Goal: Task Accomplishment & Management: Complete application form

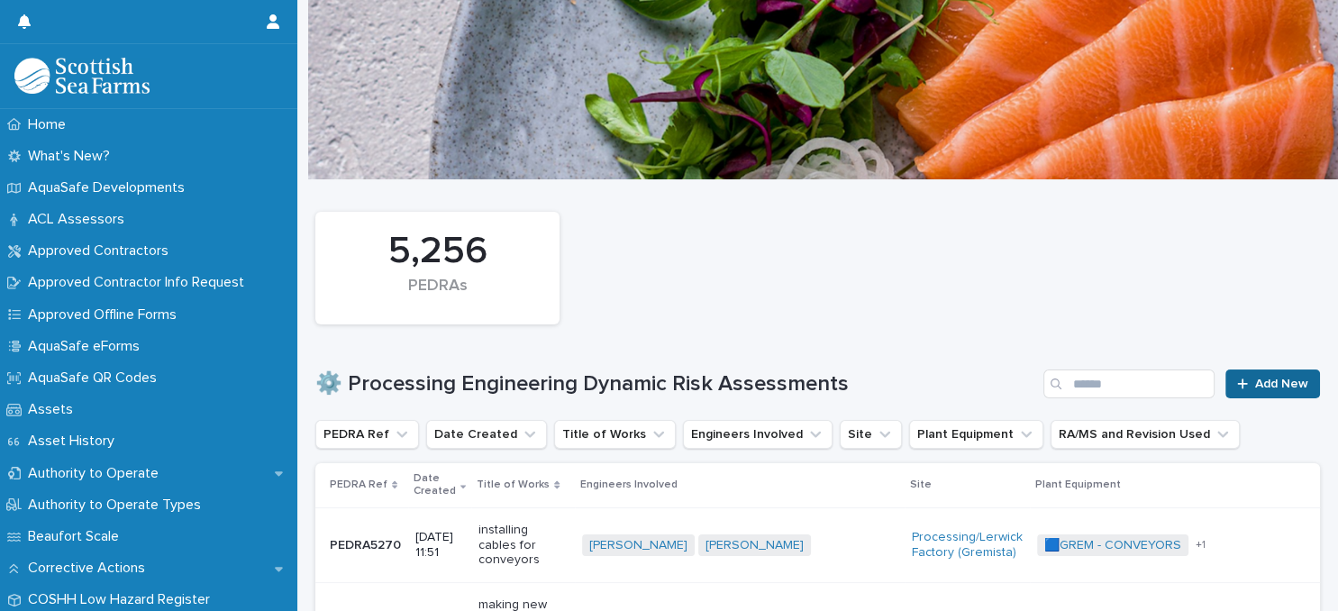
click at [1269, 385] on span "Add New" at bounding box center [1282, 384] width 53 height 13
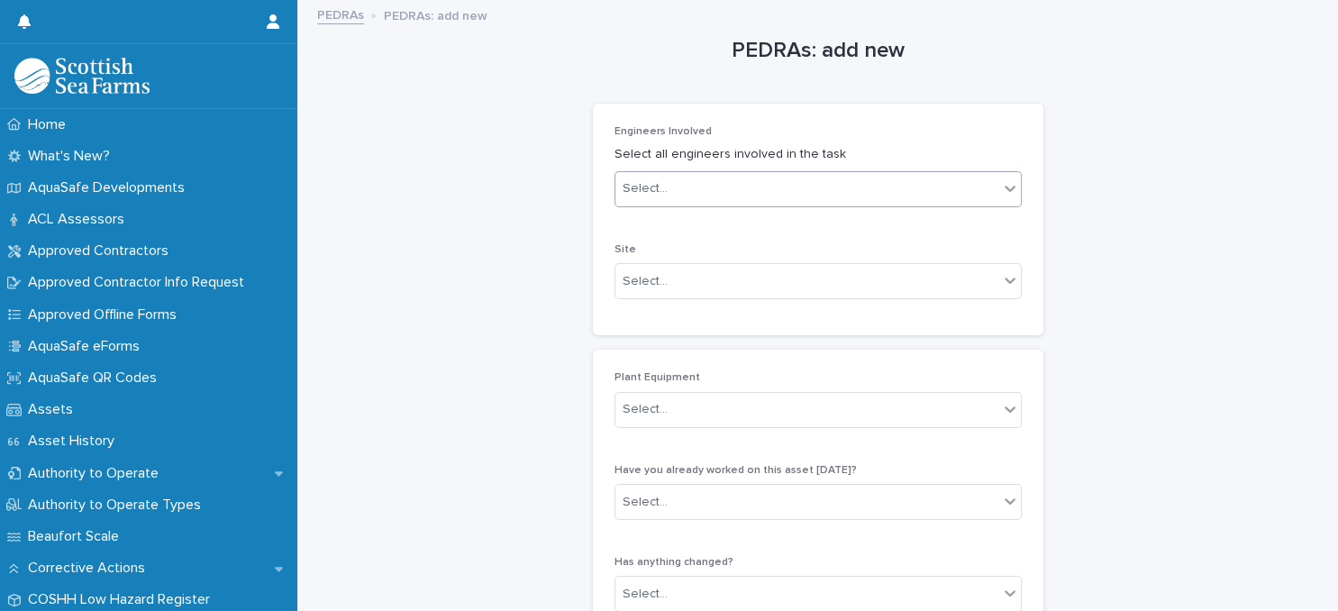
click at [815, 187] on div "Select..." at bounding box center [807, 189] width 383 height 30
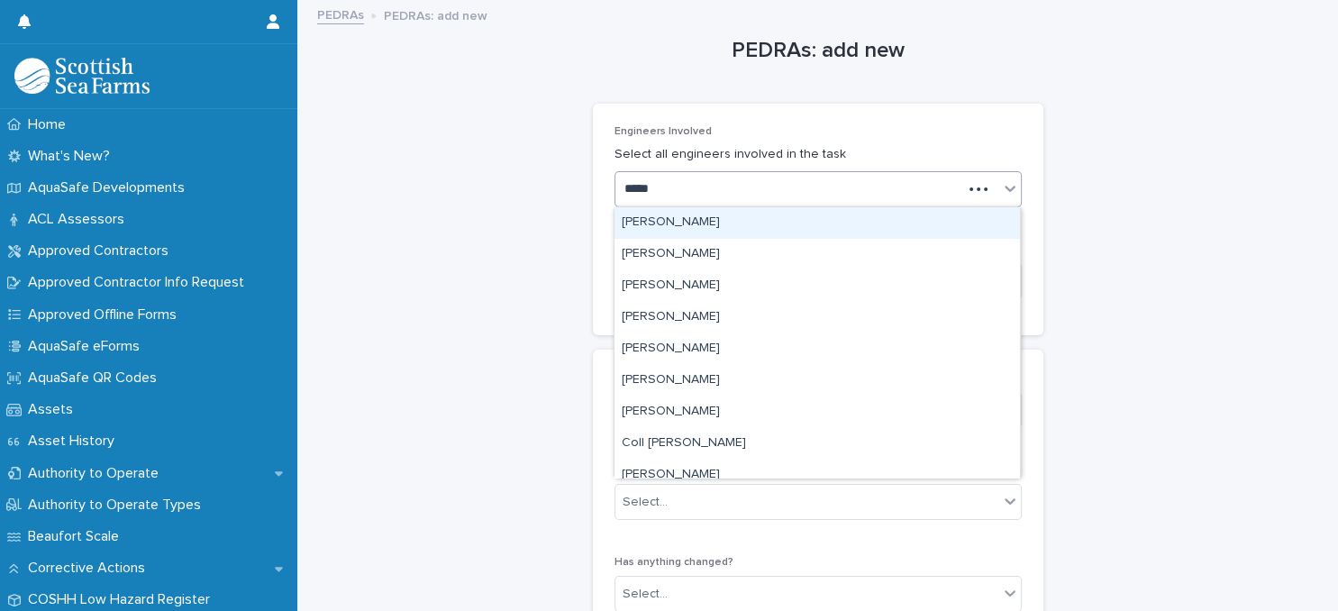
type input "******"
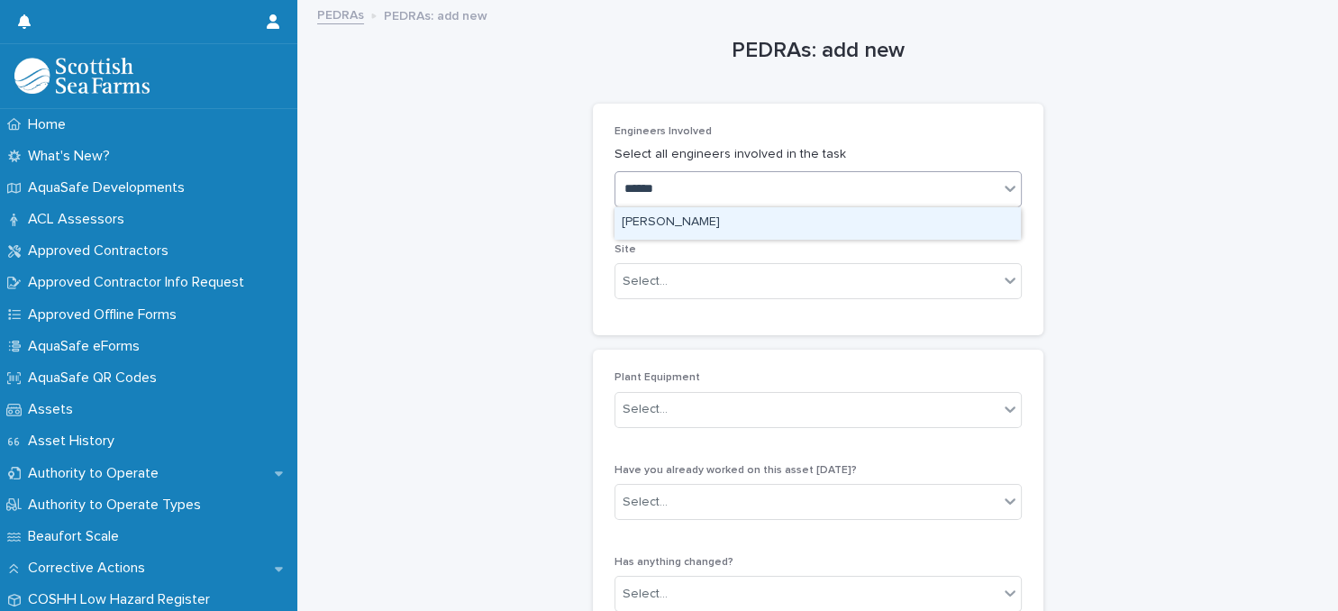
click at [802, 218] on div "[PERSON_NAME]" at bounding box center [818, 223] width 406 height 32
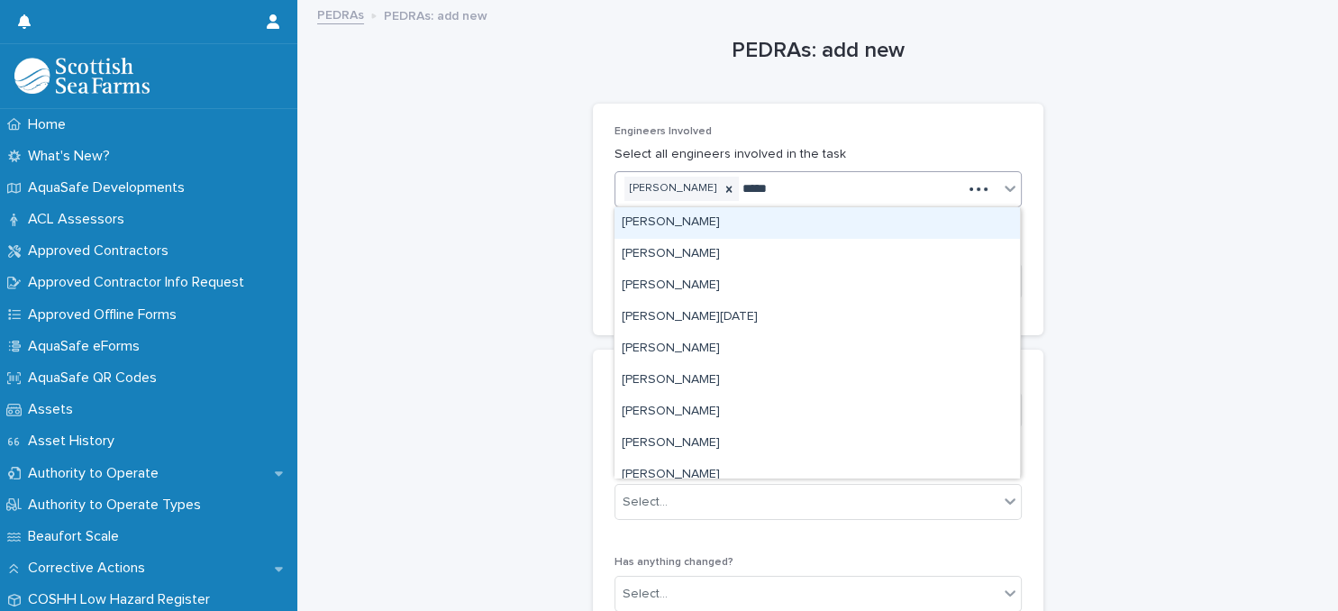
type input "******"
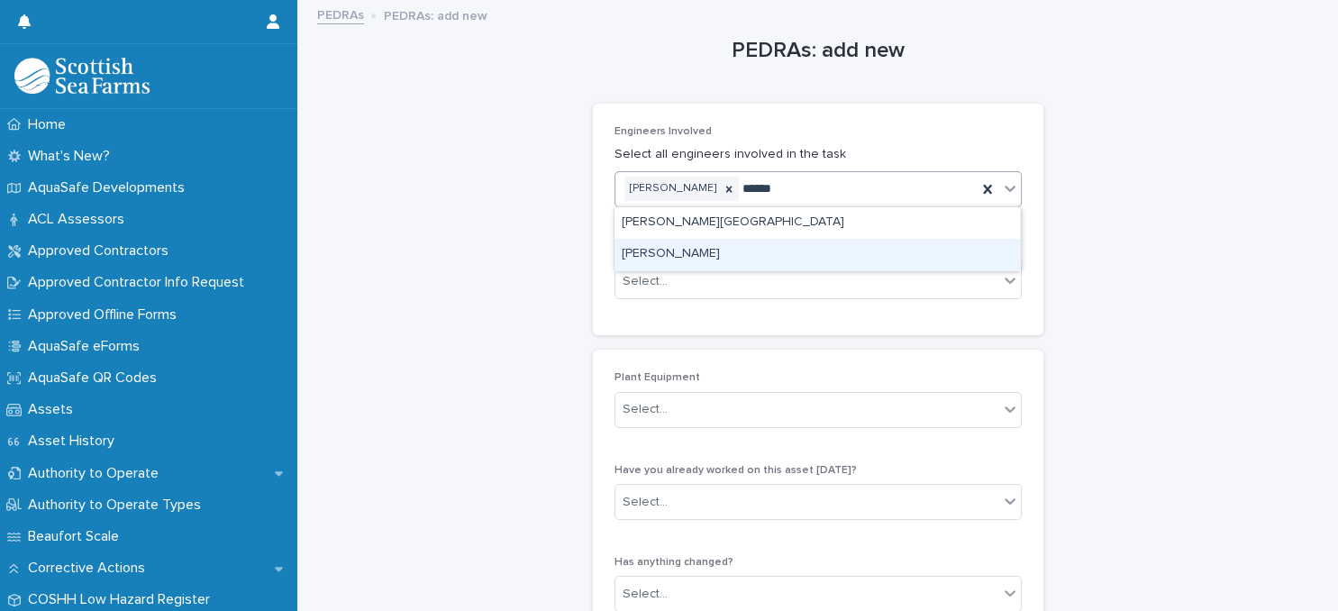
click at [817, 251] on div "[PERSON_NAME]" at bounding box center [818, 255] width 406 height 32
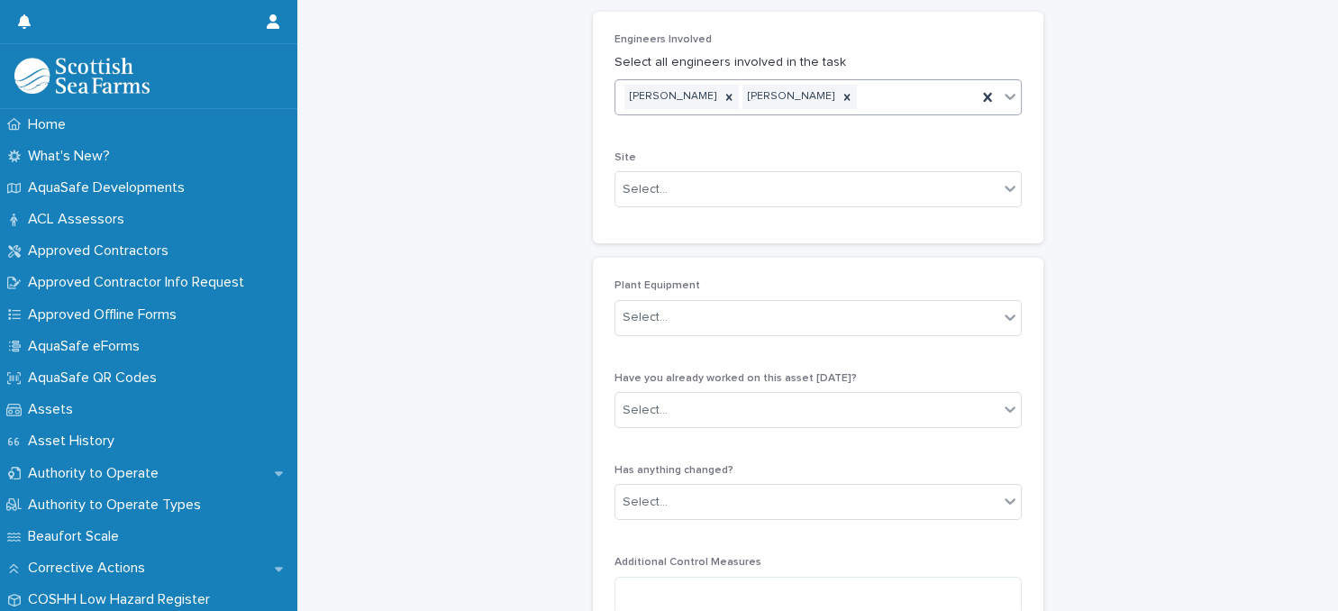
scroll to position [155, 0]
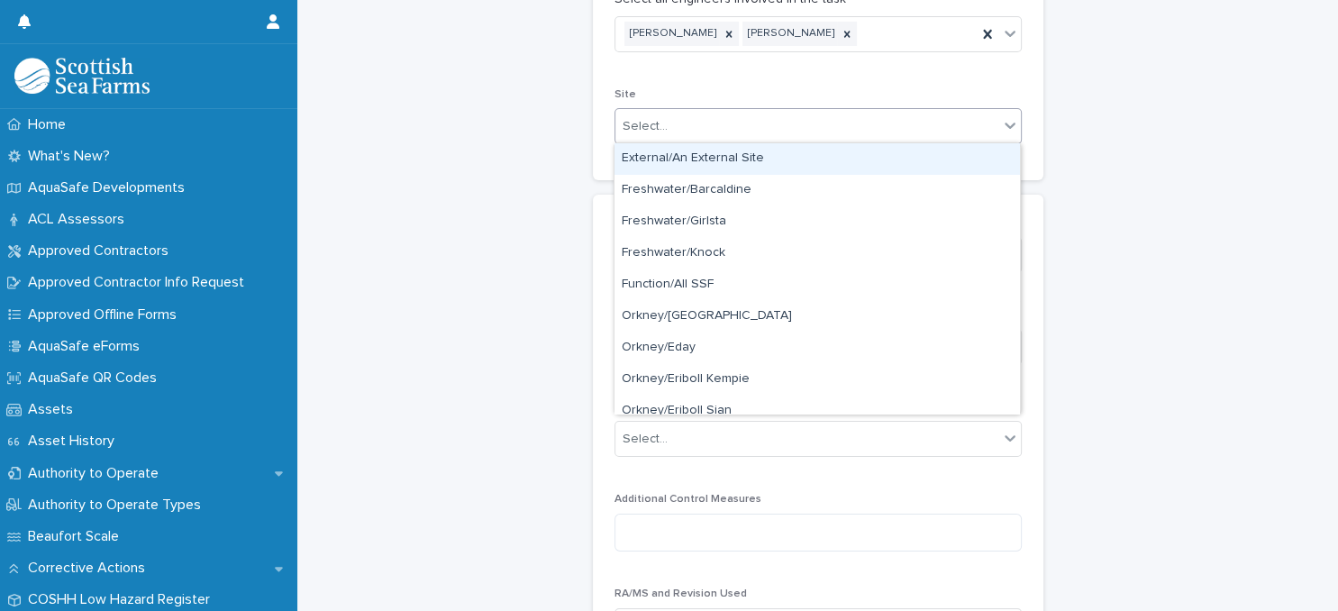
click at [784, 126] on div "Select..." at bounding box center [807, 127] width 383 height 30
type input "**"
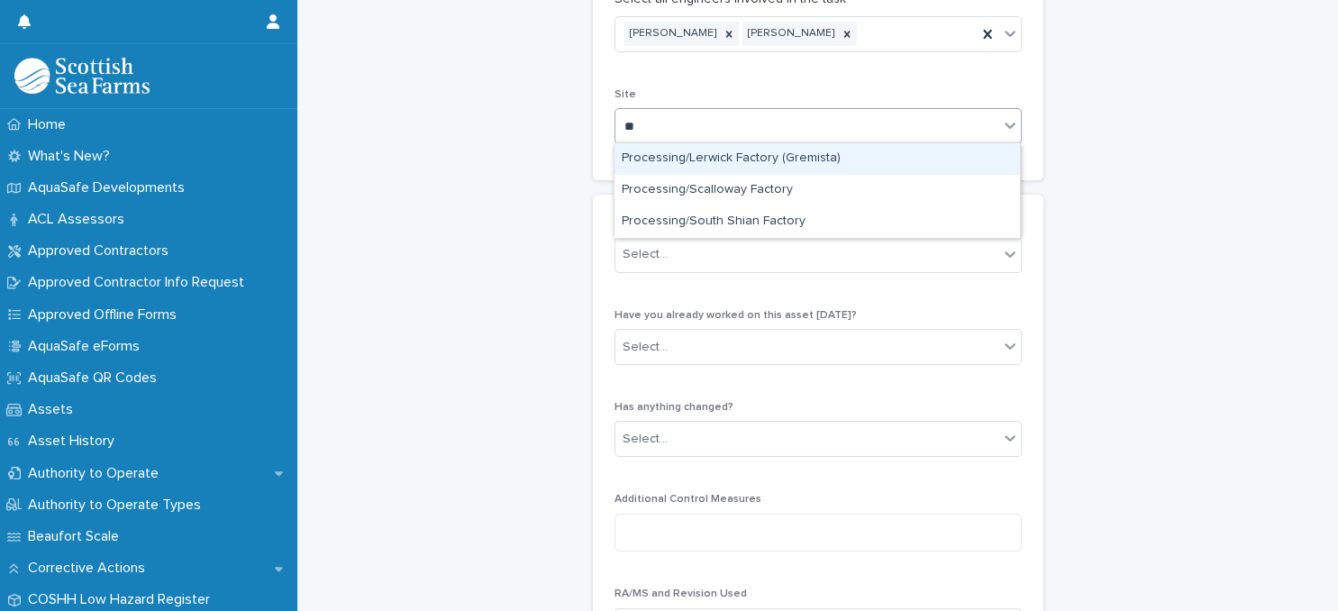
click at [741, 154] on div "Processing/Lerwick Factory (Gremista)" at bounding box center [818, 159] width 406 height 32
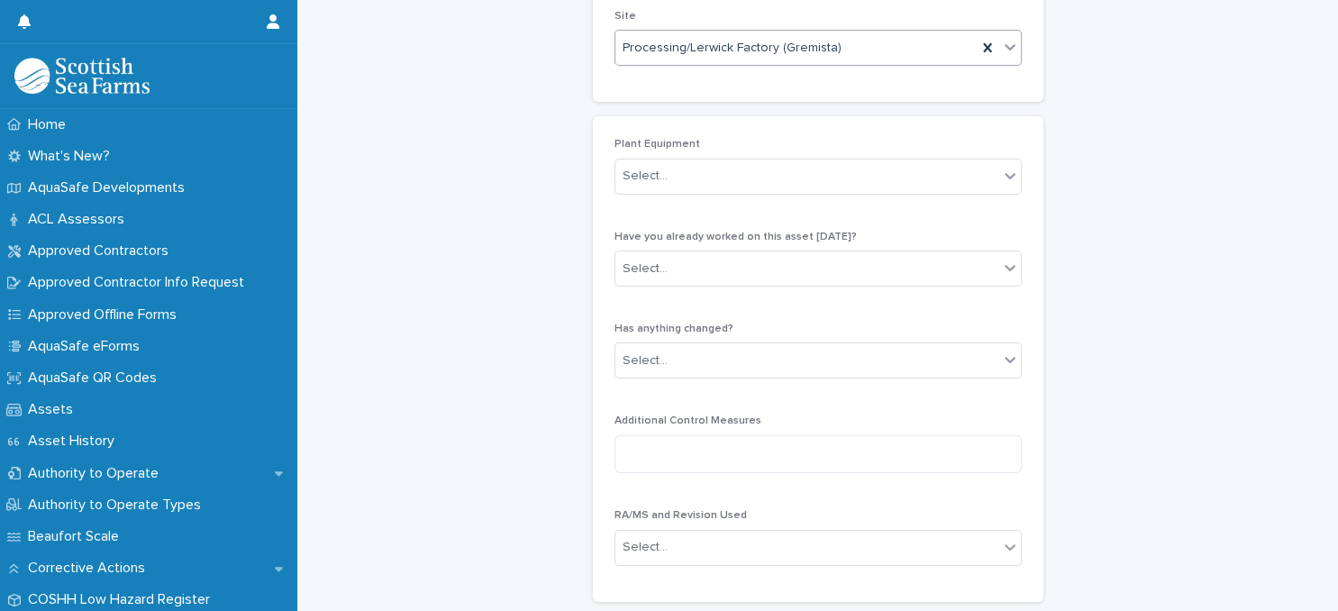
scroll to position [311, 0]
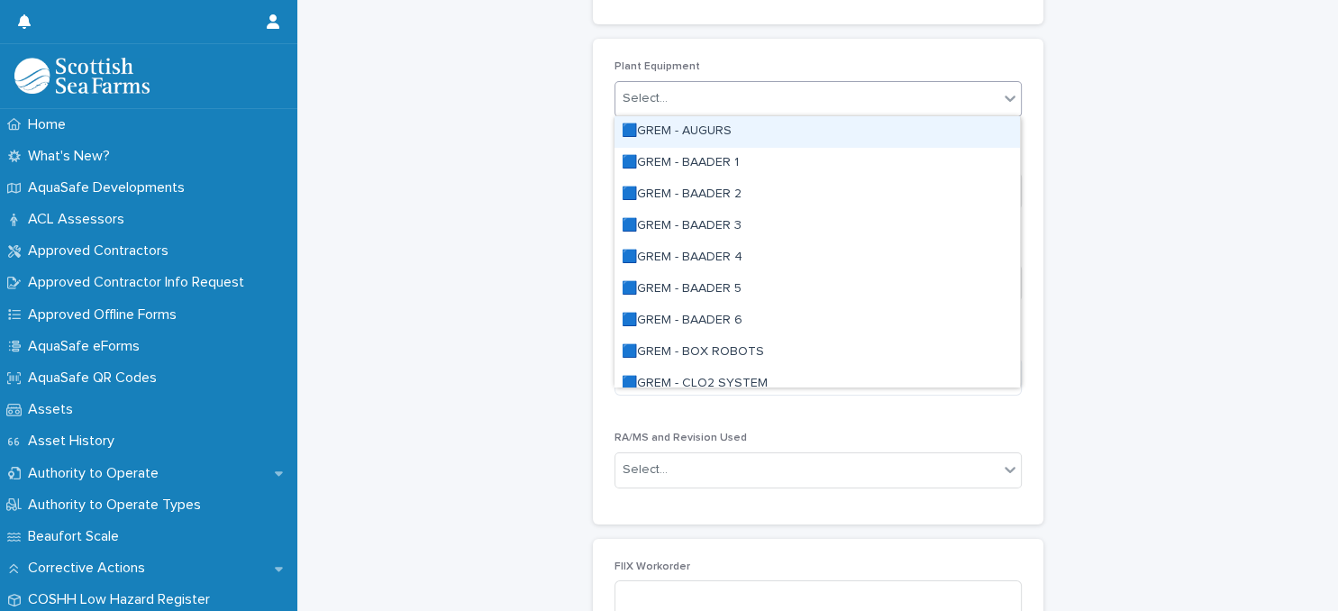
click at [781, 103] on div "Select..." at bounding box center [807, 99] width 383 height 30
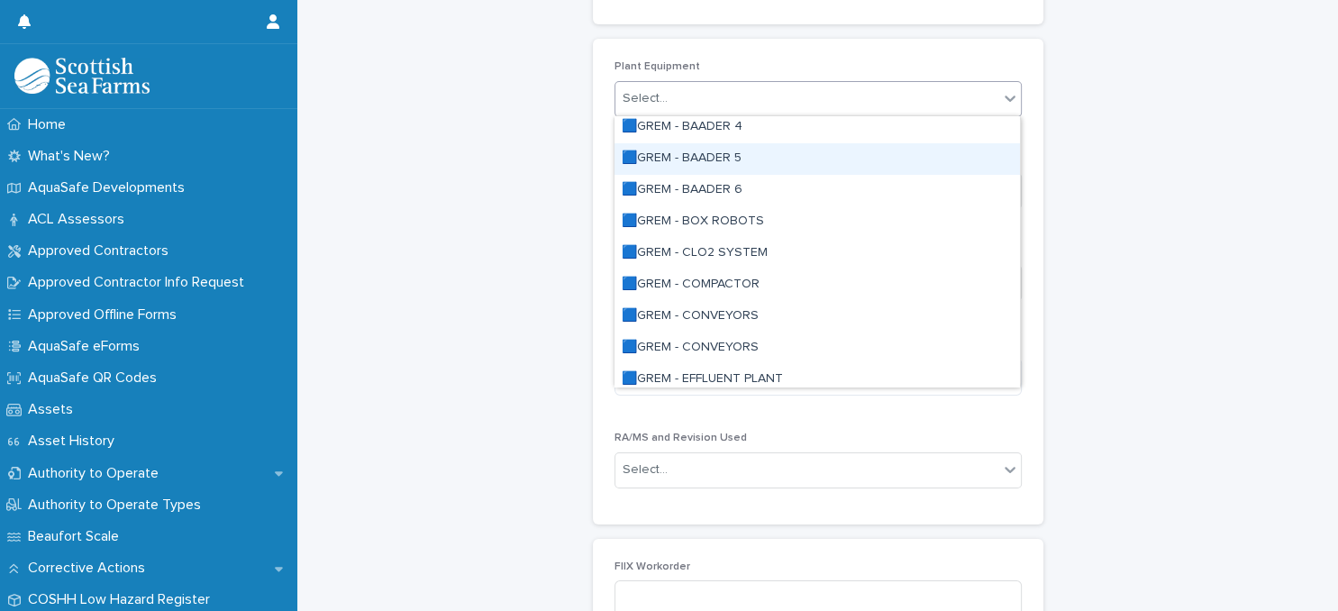
scroll to position [155, 0]
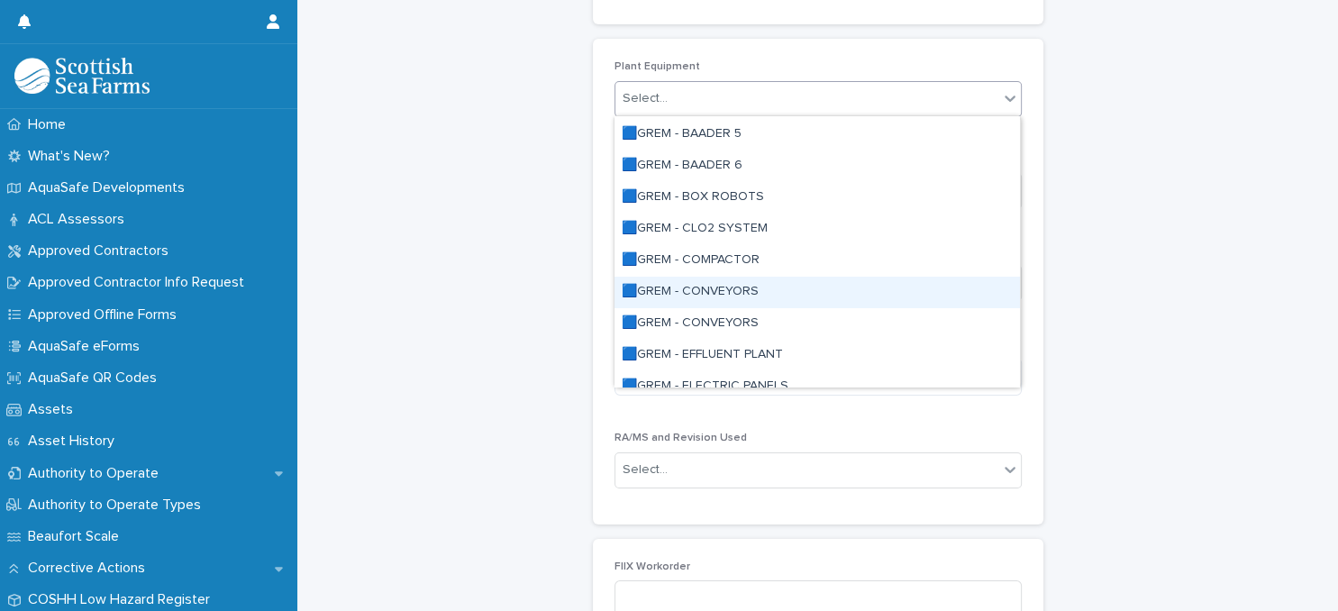
click at [742, 287] on div "🟦GREM - CONVEYORS" at bounding box center [818, 293] width 406 height 32
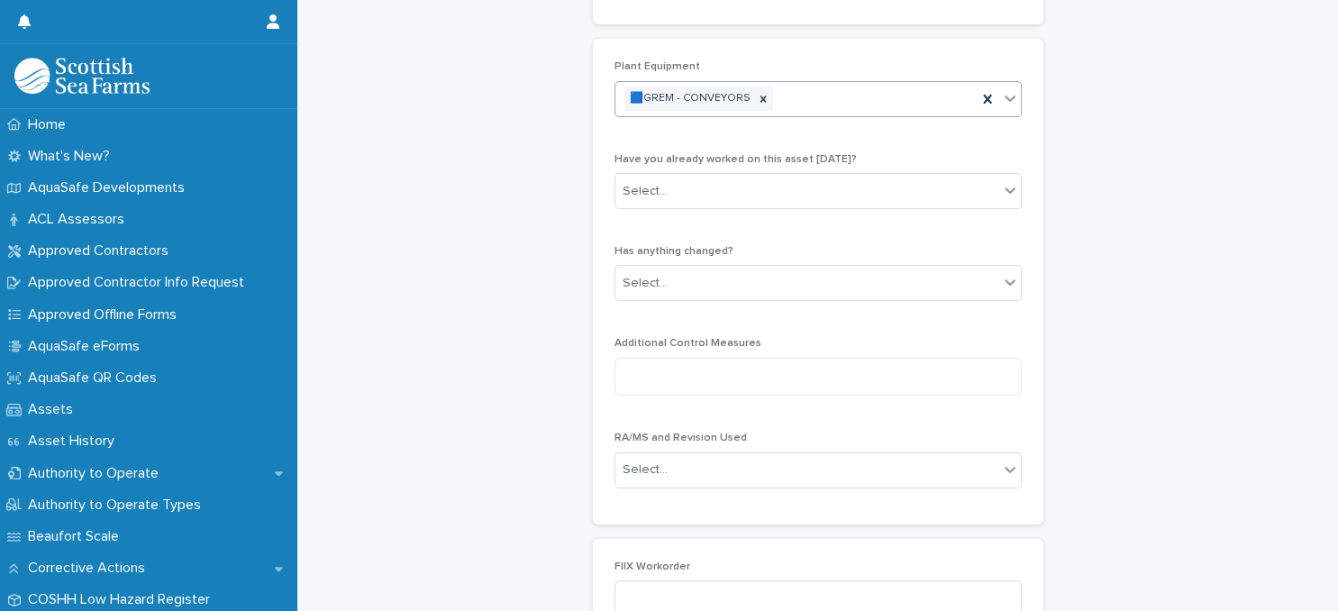
scroll to position [311, 0]
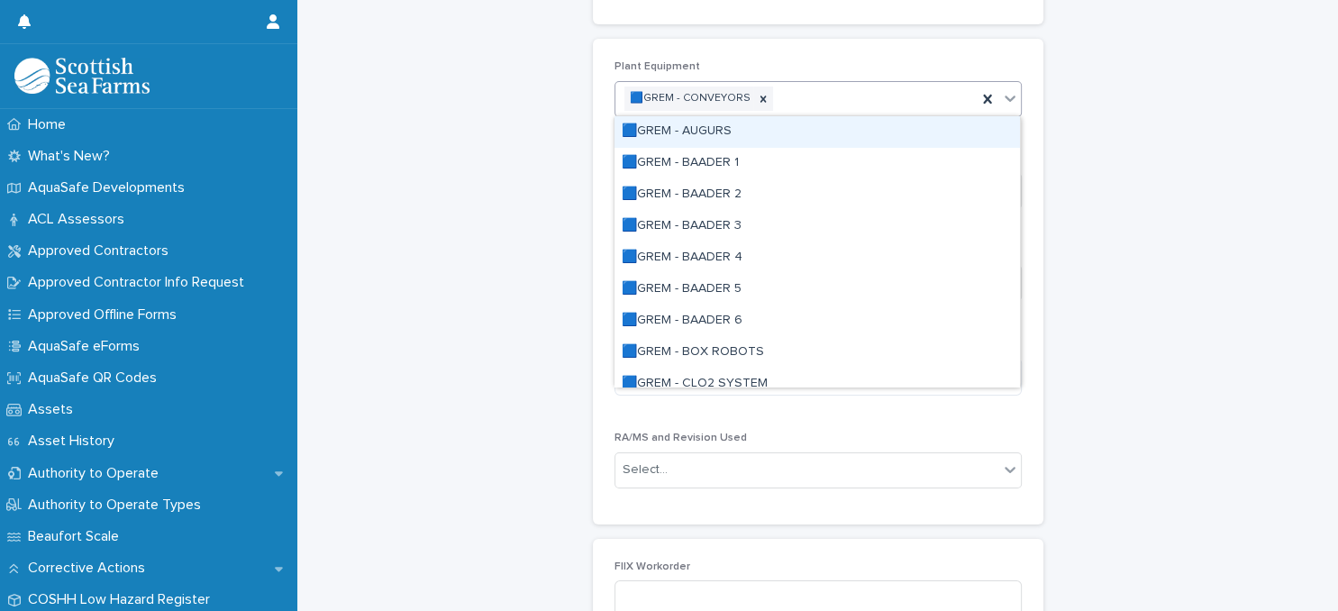
click at [835, 103] on div "🟦GREM - CONVEYORS" at bounding box center [796, 99] width 361 height 32
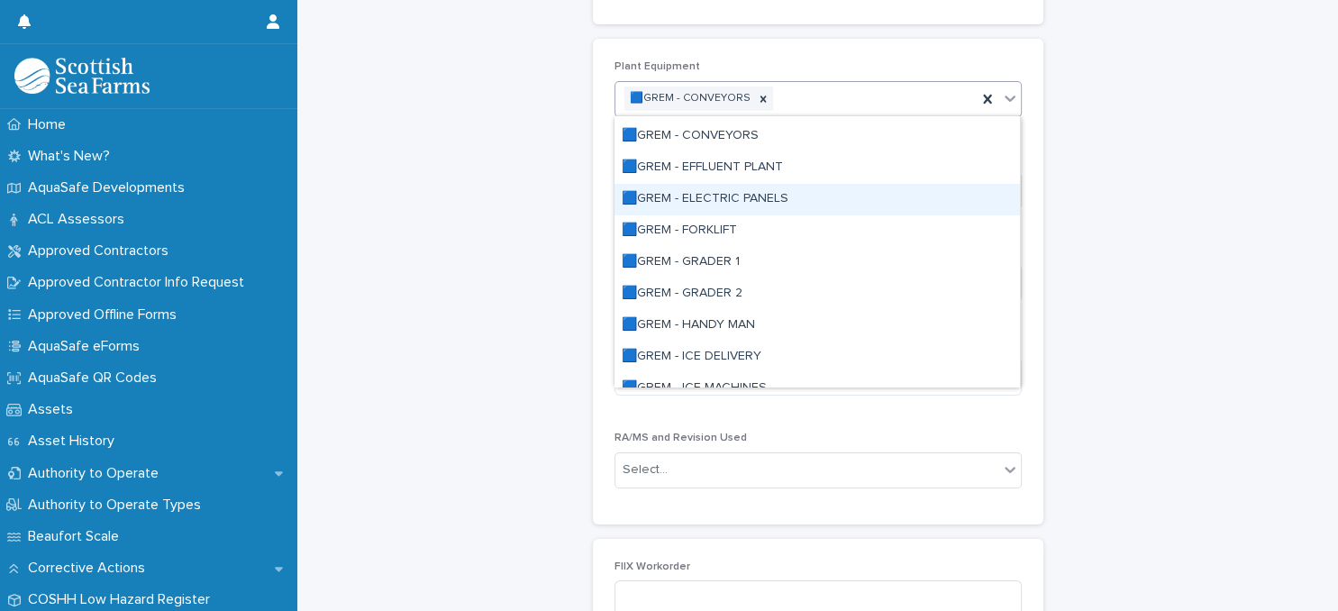
click at [762, 196] on div "🟦GREM - ELECTRIC PANELS" at bounding box center [818, 200] width 406 height 32
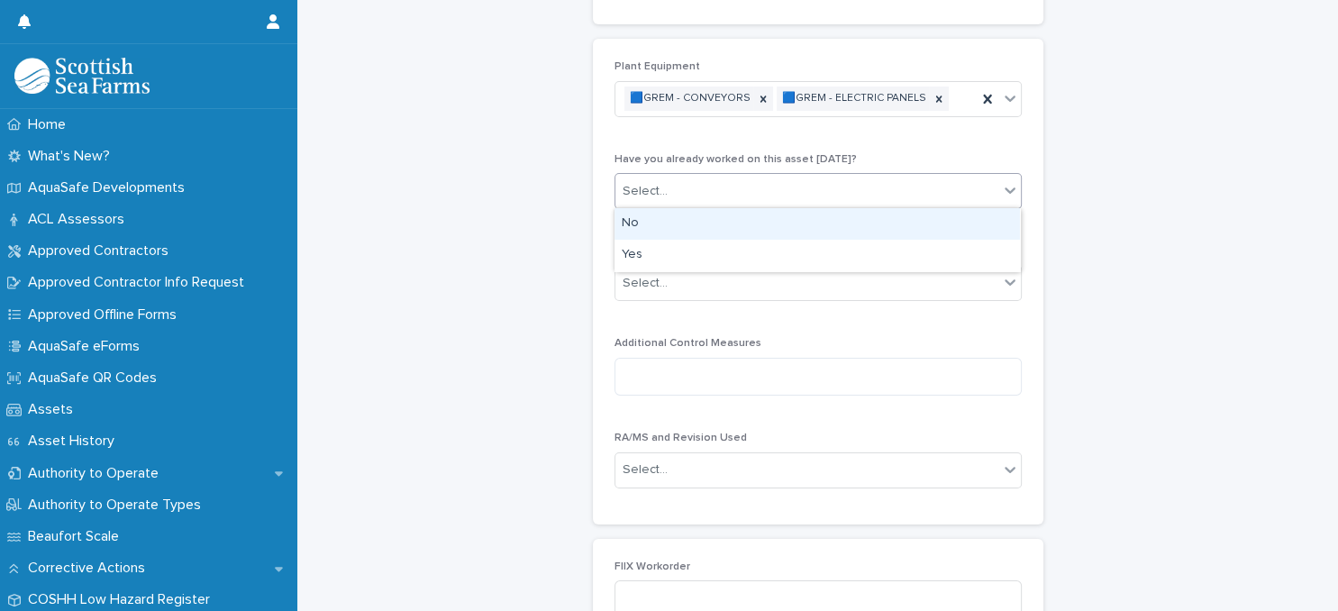
click at [762, 195] on div "Select..." at bounding box center [807, 192] width 383 height 30
click at [770, 215] on div "No" at bounding box center [818, 224] width 406 height 32
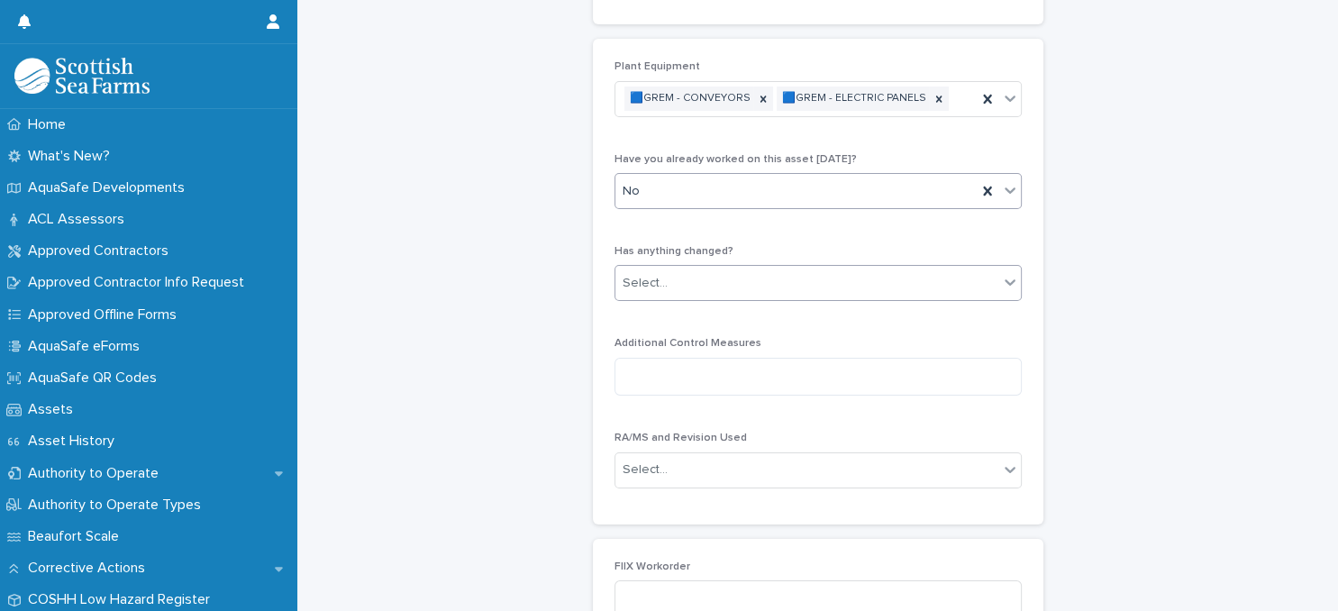
click at [763, 278] on div "Select..." at bounding box center [807, 284] width 383 height 30
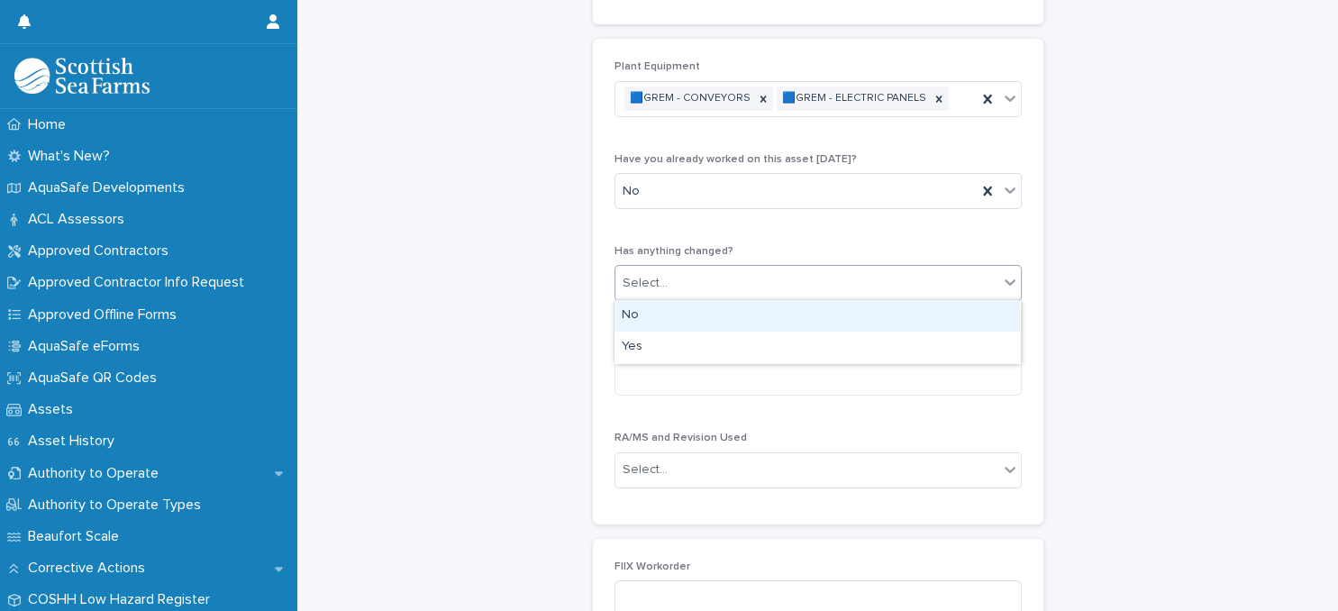
click at [751, 315] on div "No" at bounding box center [818, 316] width 406 height 32
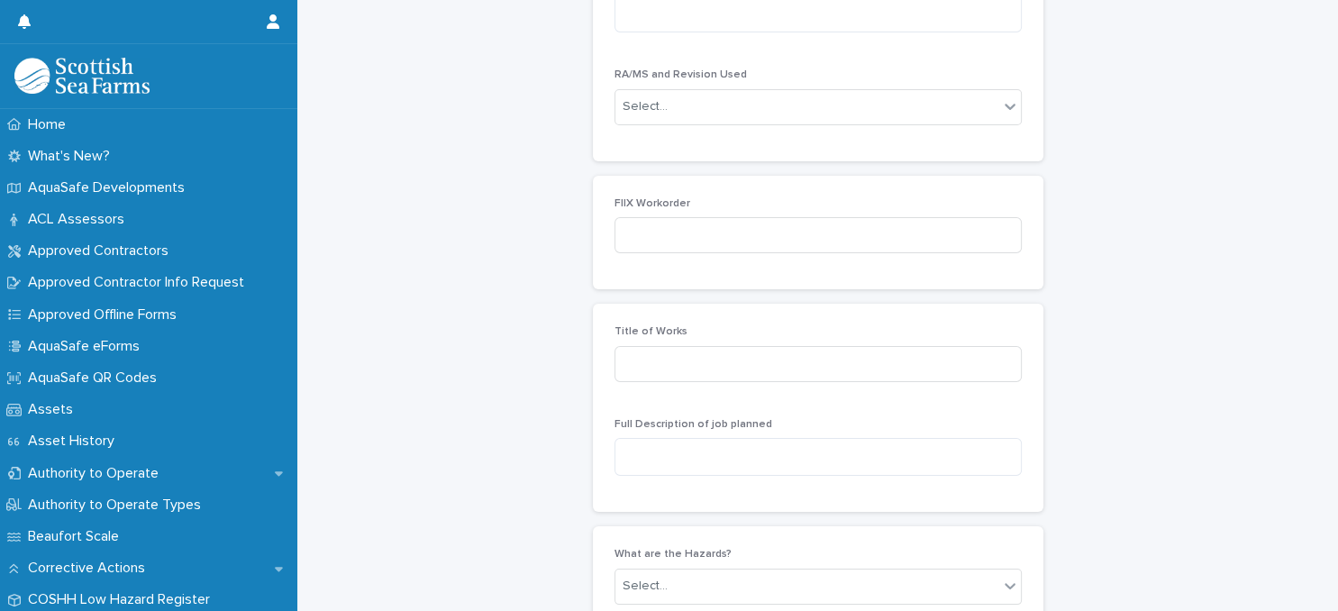
scroll to position [700, 0]
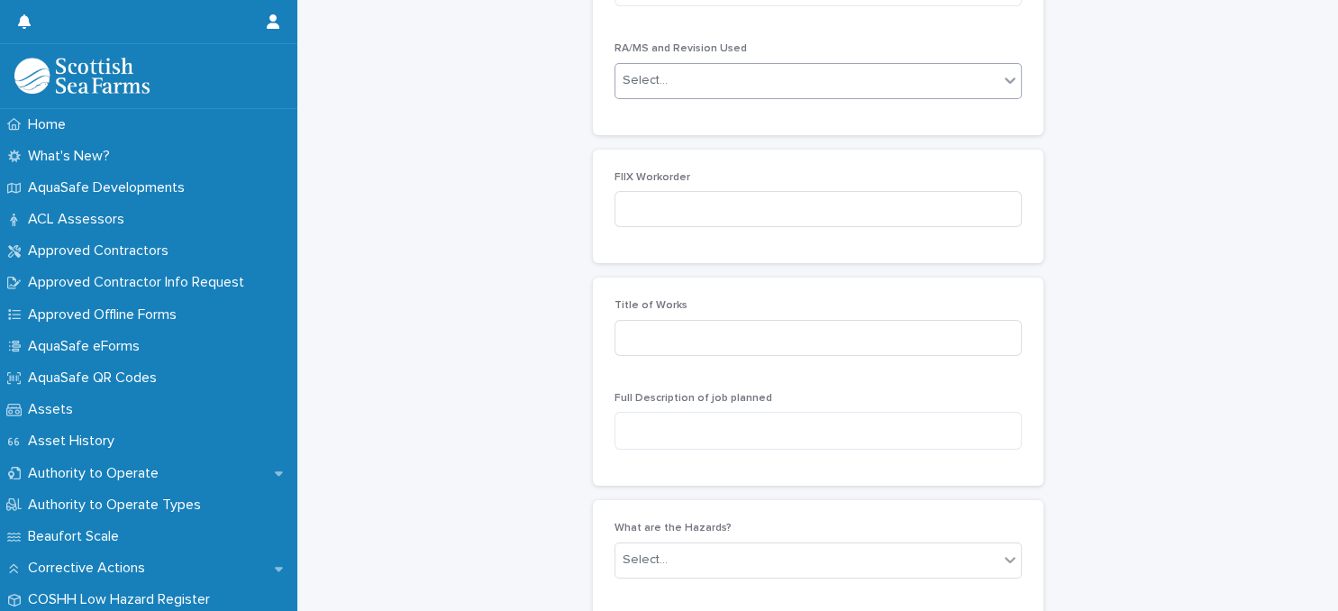
click at [787, 81] on div "Select..." at bounding box center [807, 81] width 383 height 30
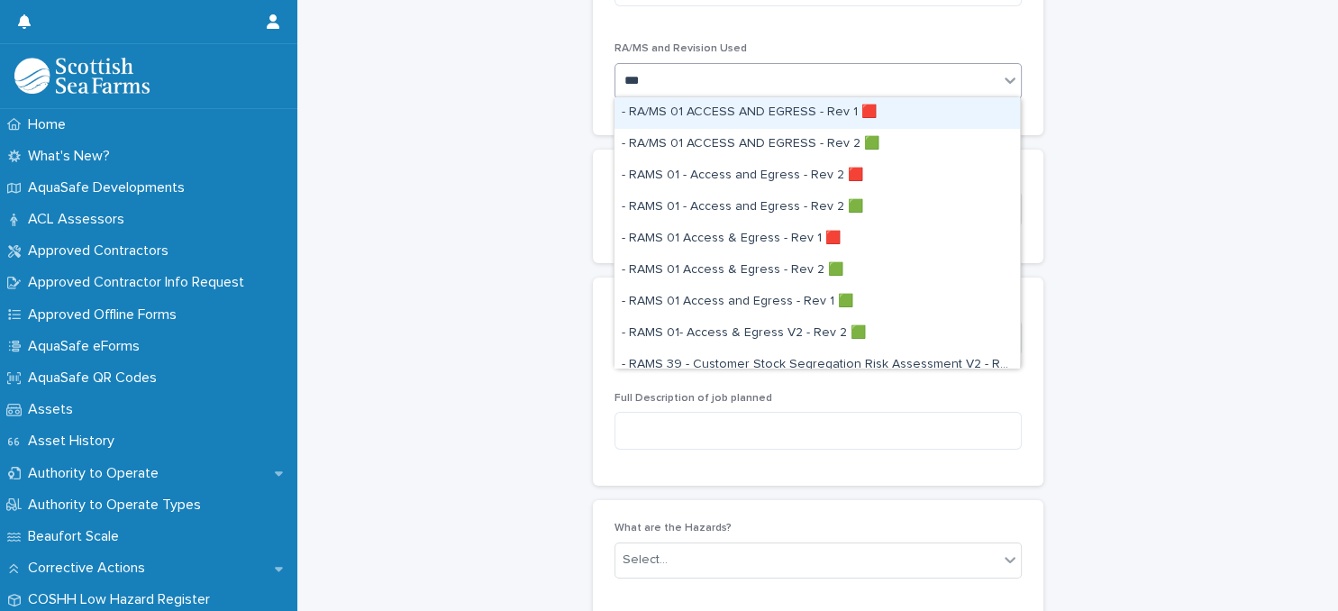
type input "****"
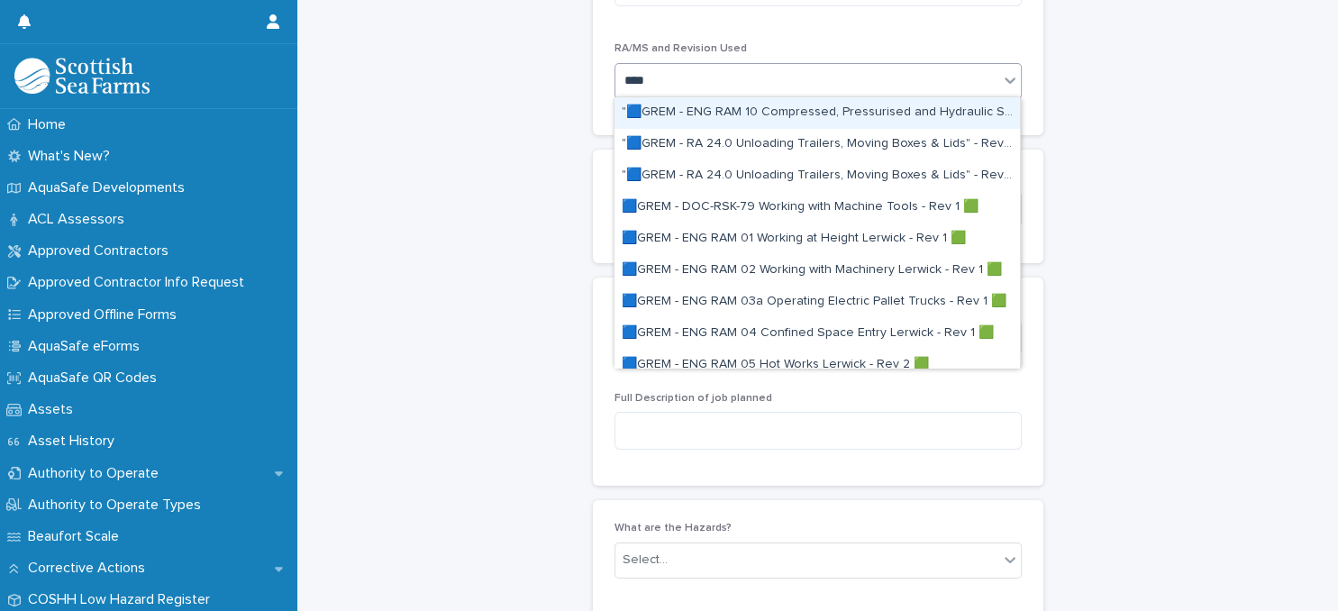
click at [794, 109] on div ""🟦GREM - ENG RAM 10 Compressed, Pressurised and Hydraulic Systems Lerwick" - Re…" at bounding box center [818, 113] width 406 height 32
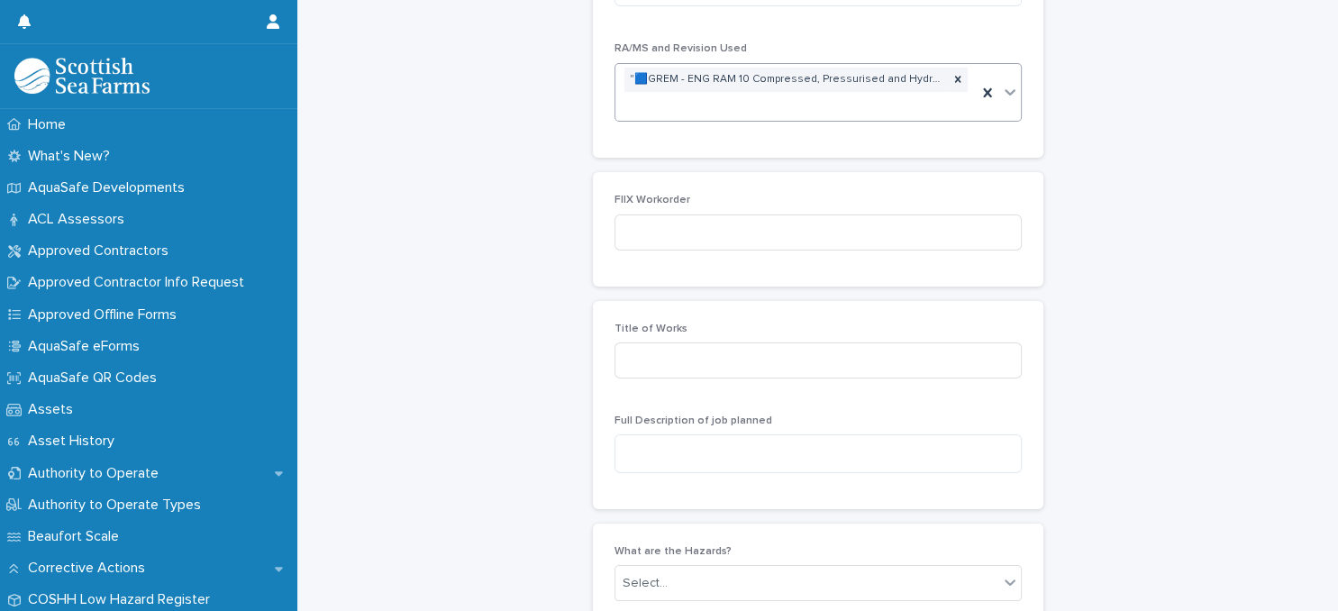
scroll to position [712, 0]
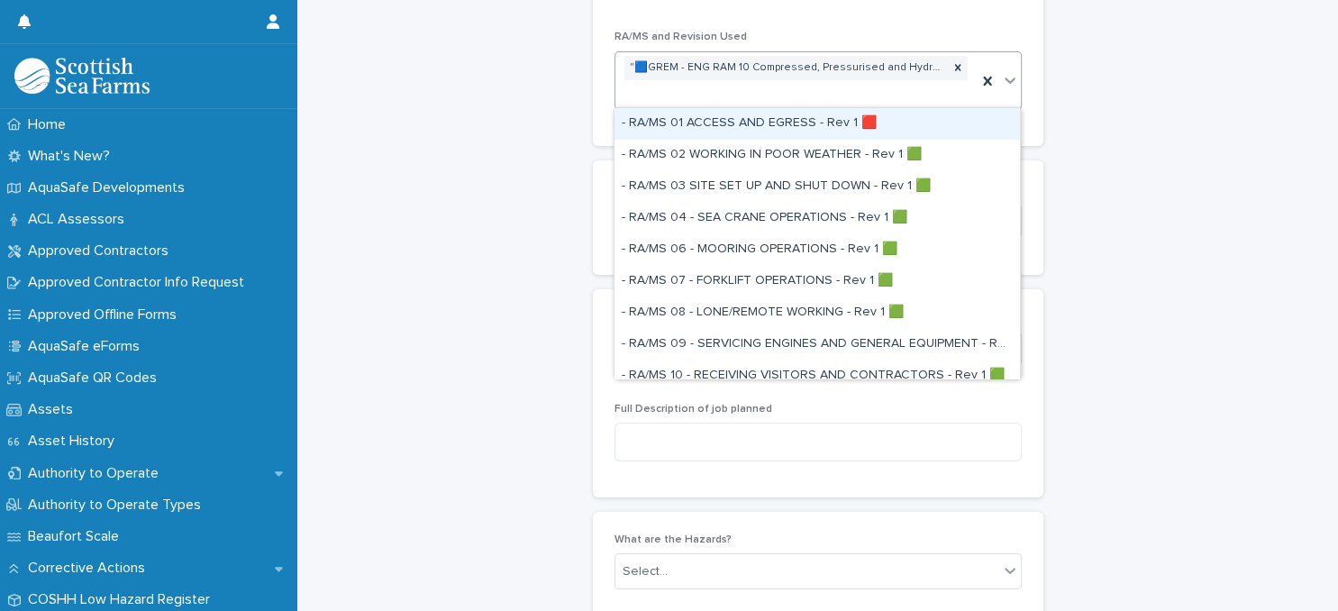
click at [772, 97] on div ""🟦GREM - ENG RAM 10 Compressed, Pressurised and Hydraulic Systems Lerwick" - Re…" at bounding box center [796, 81] width 361 height 58
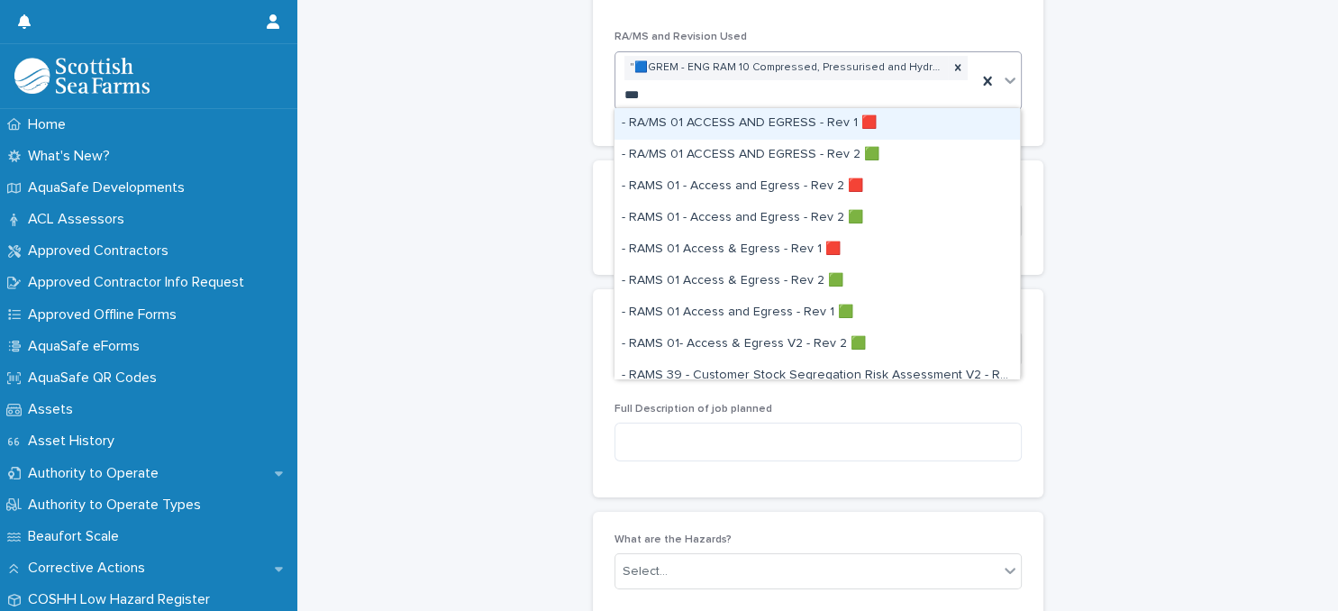
type input "****"
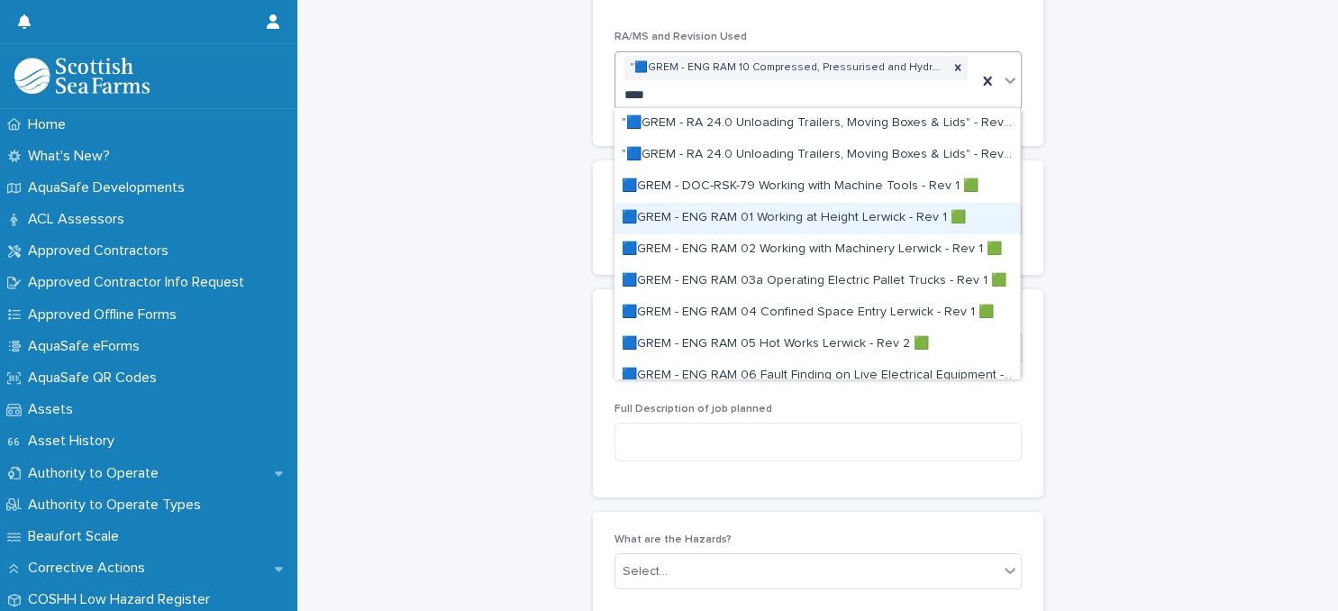
click at [781, 219] on div "🟦GREM - ENG RAM 01 Working at Height Lerwick - Rev 1 🟩" at bounding box center [818, 219] width 406 height 32
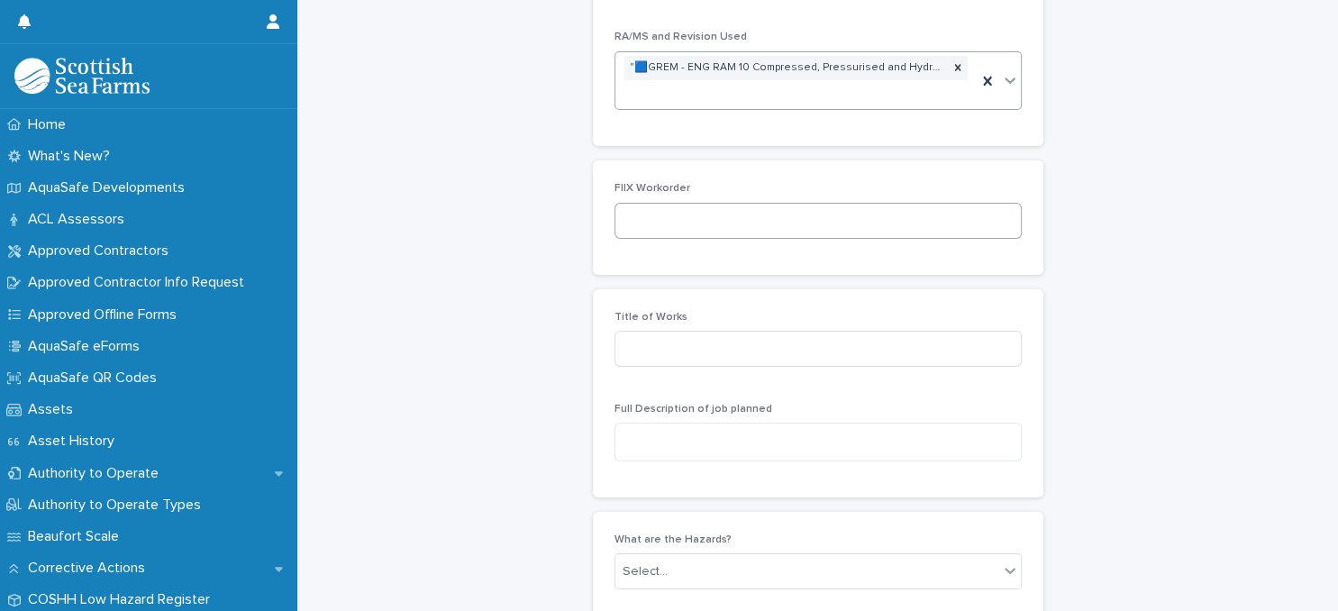
scroll to position [713, 0]
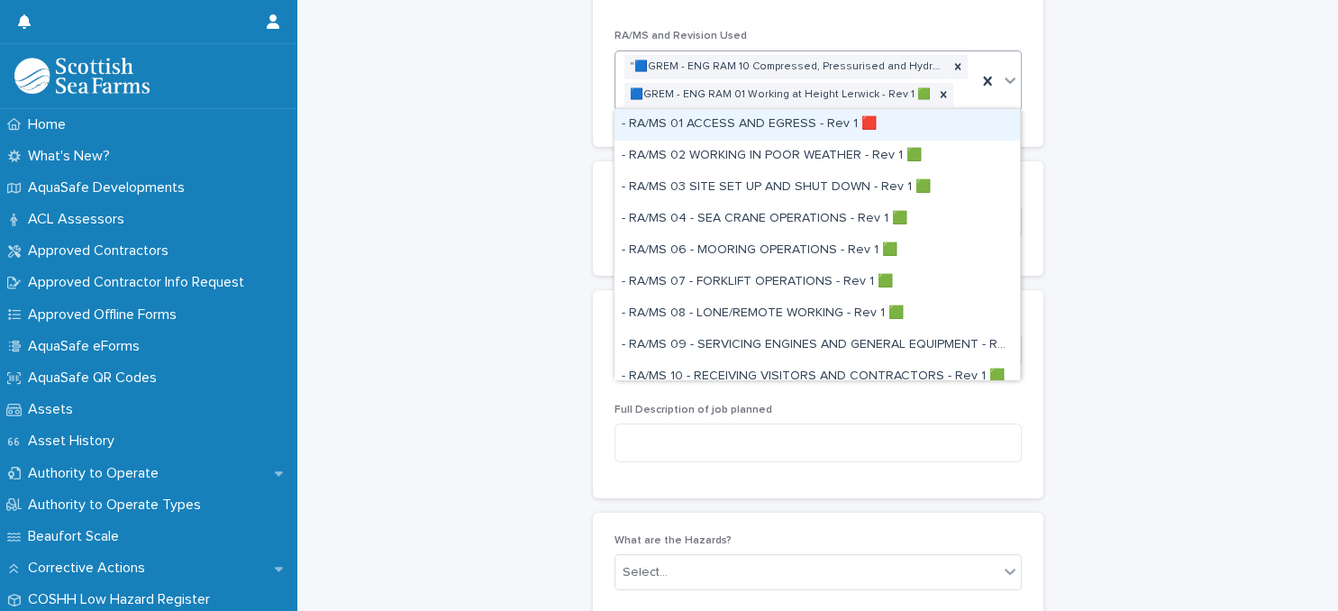
click at [963, 95] on div ""🟦GREM - ENG RAM 10 Compressed, Pressurised and Hydraulic Systems Lerwick" - Re…" at bounding box center [796, 80] width 361 height 59
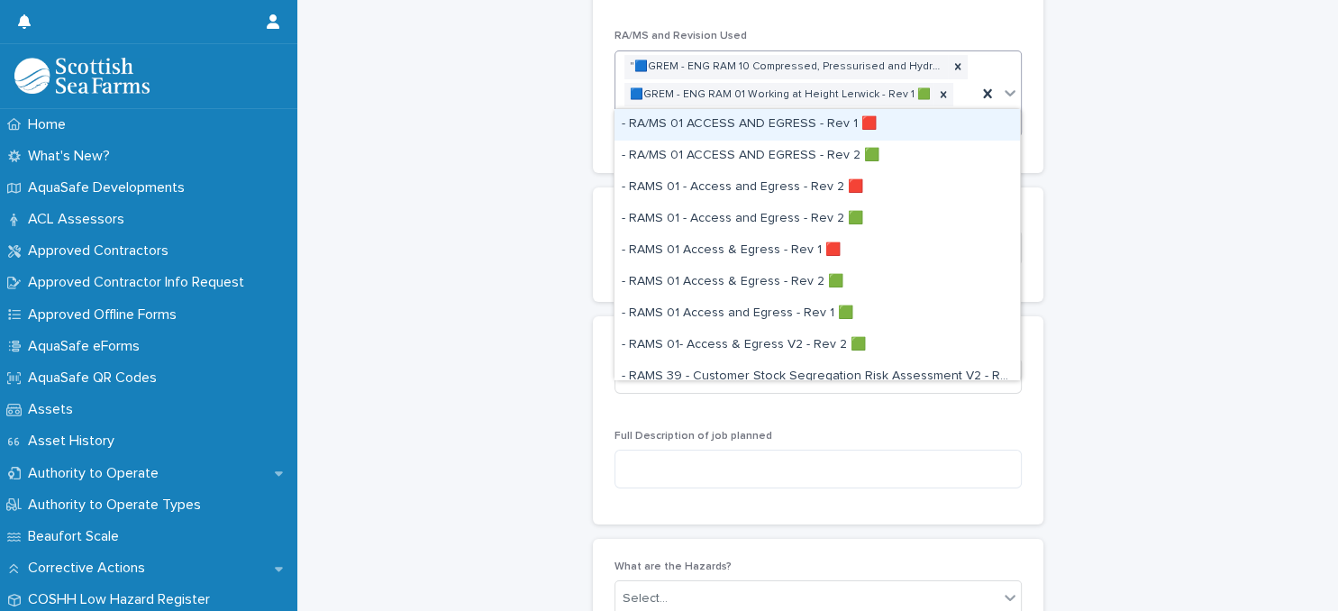
type input "****"
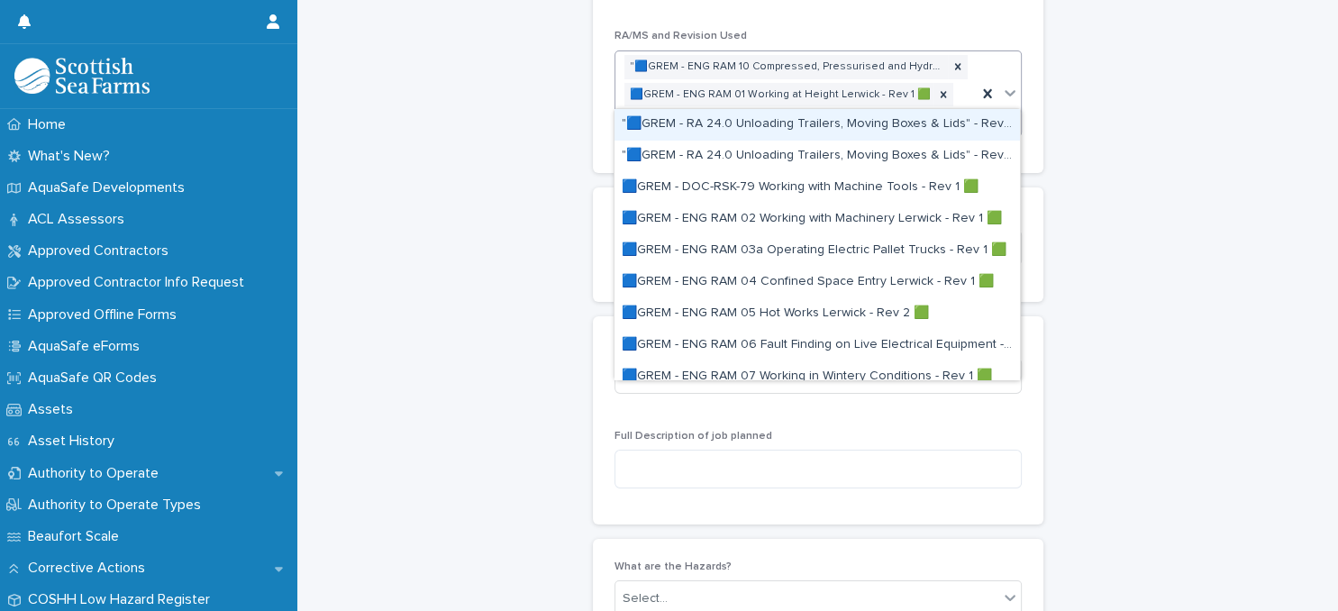
scroll to position [726, 0]
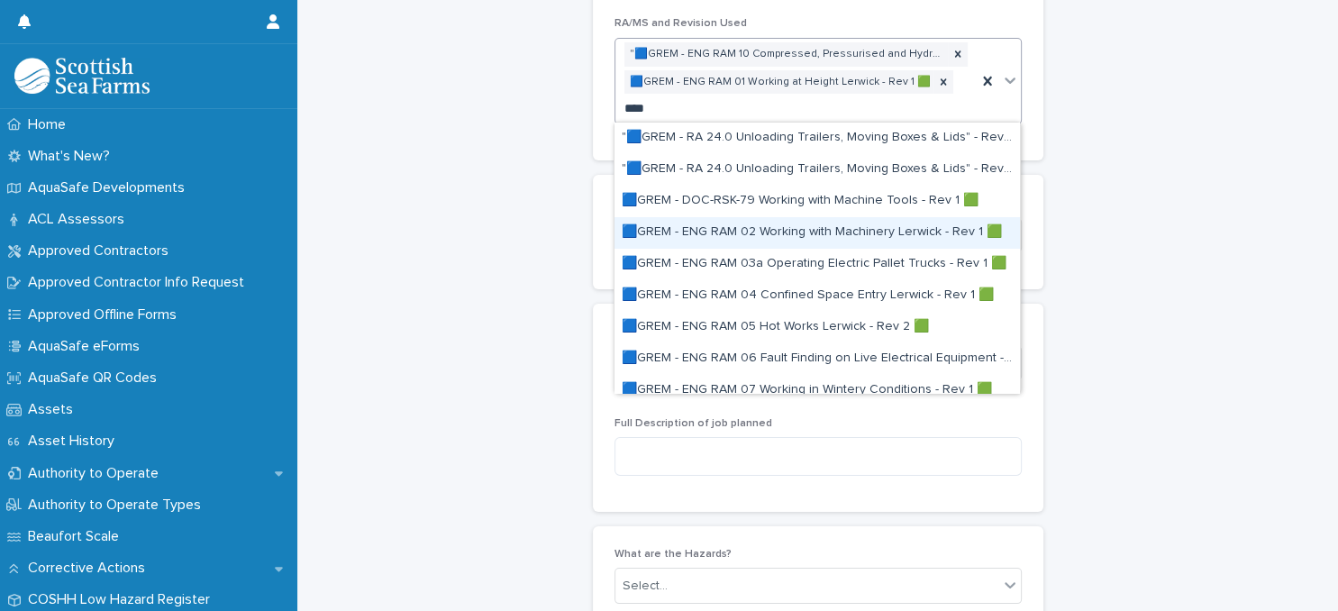
click at [762, 231] on div "🟦GREM - ENG RAM 02 Working with Machinery Lerwick - Rev 1 🟩" at bounding box center [818, 233] width 406 height 32
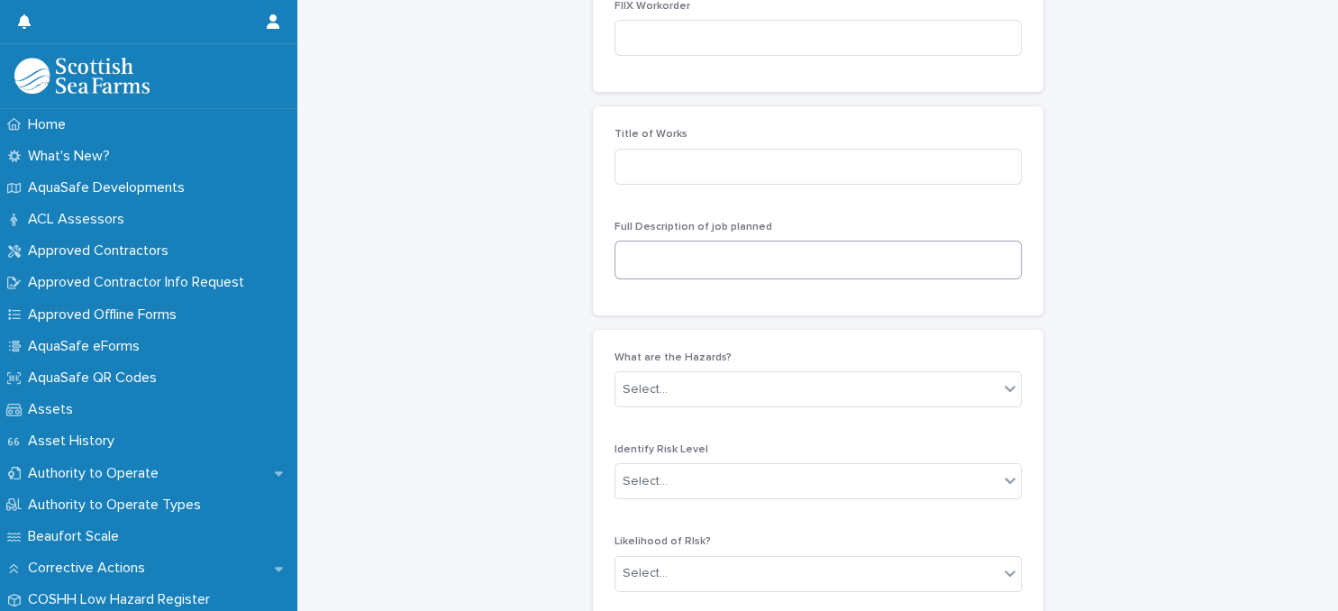
scroll to position [973, 0]
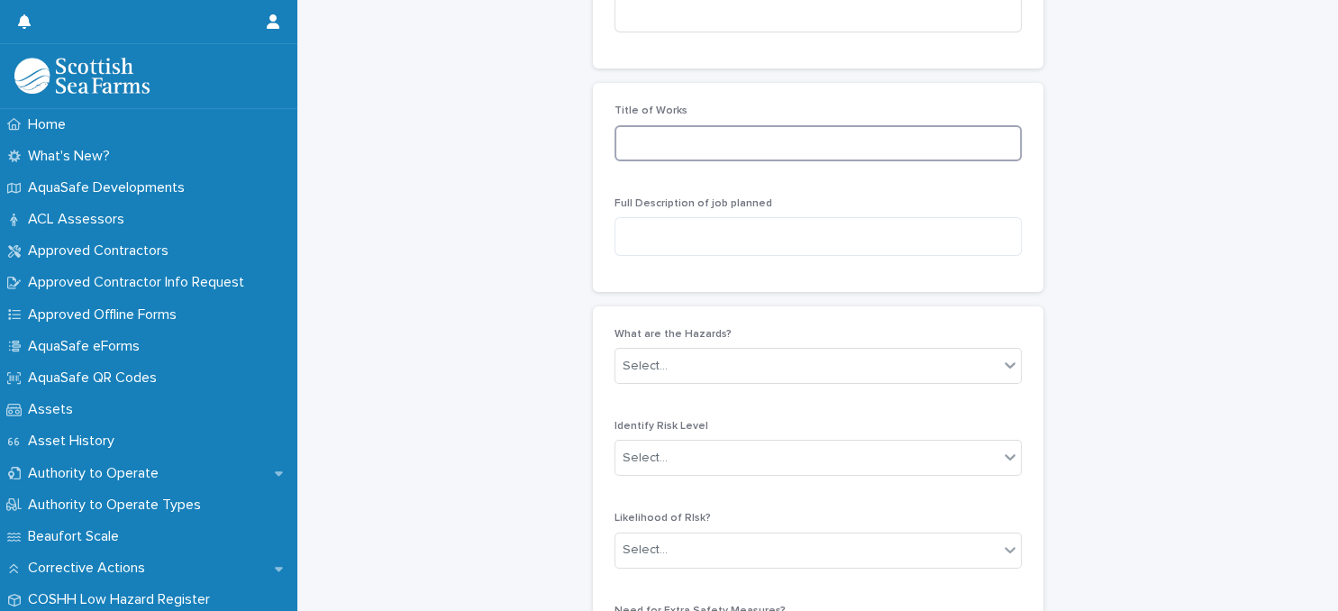
click at [781, 142] on input at bounding box center [818, 143] width 407 height 36
type input "*"
type input "**********"
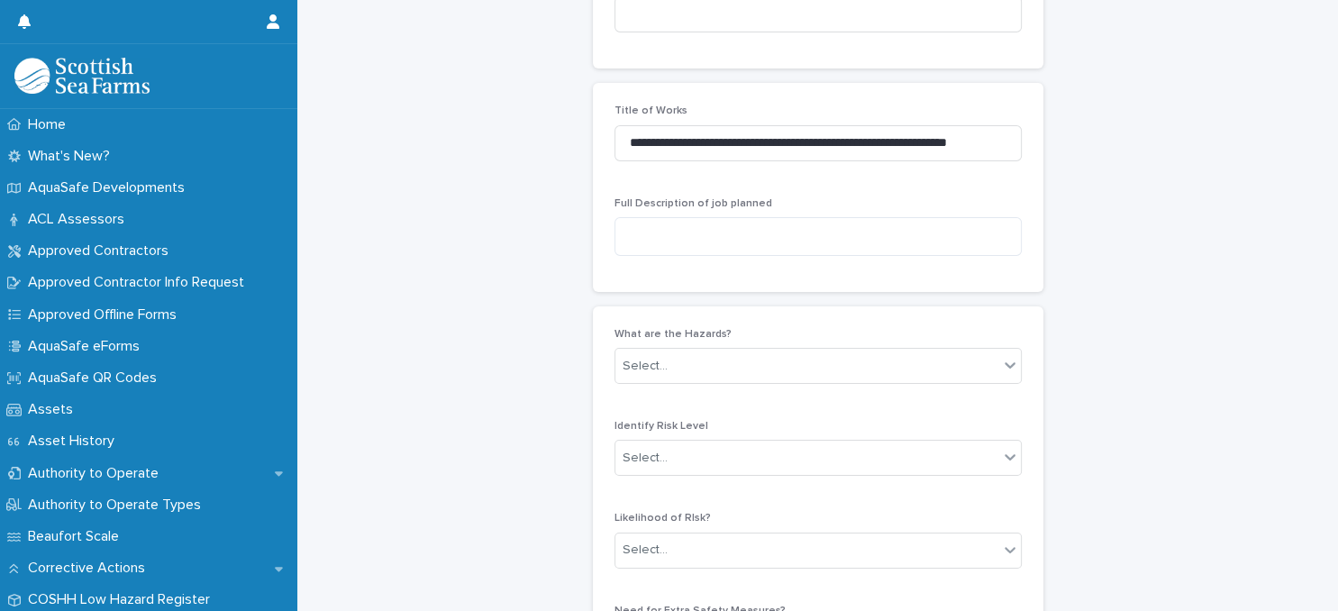
click at [758, 181] on div "**********" at bounding box center [818, 187] width 407 height 165
drag, startPoint x: 1007, startPoint y: 140, endPoint x: 625, endPoint y: 142, distance: 382.2
click at [625, 142] on input "**********" at bounding box center [818, 143] width 407 height 36
click at [722, 185] on div "**********" at bounding box center [818, 187] width 407 height 165
click at [747, 236] on textarea at bounding box center [818, 236] width 407 height 39
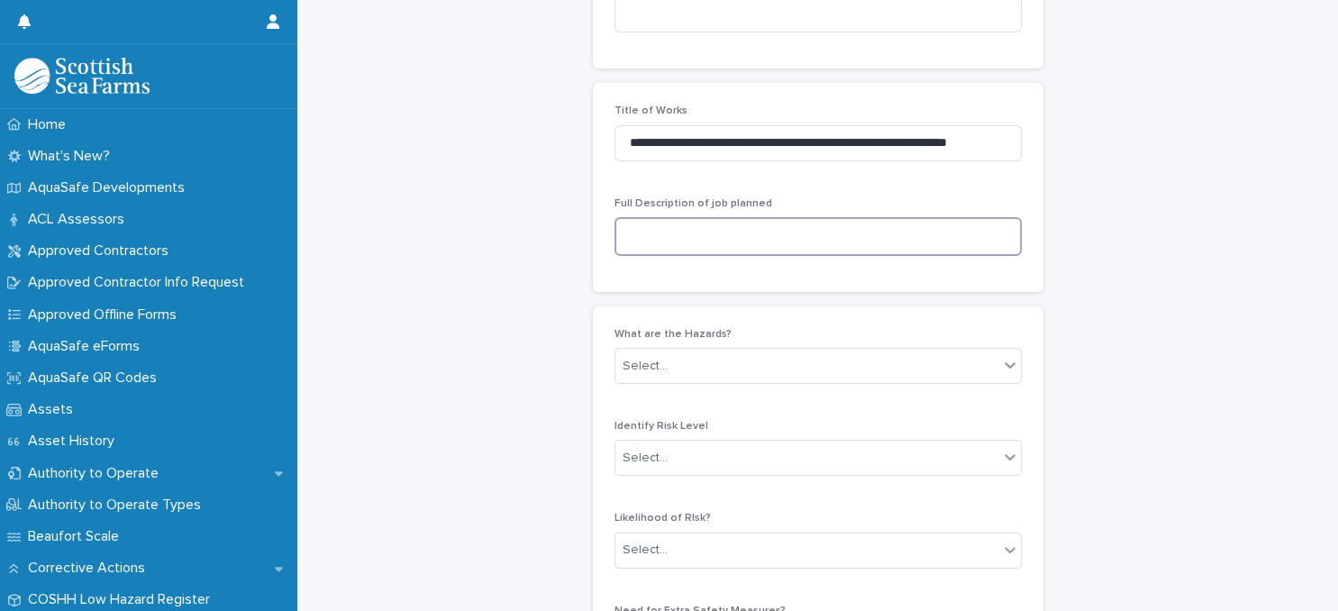
paste textarea "**********"
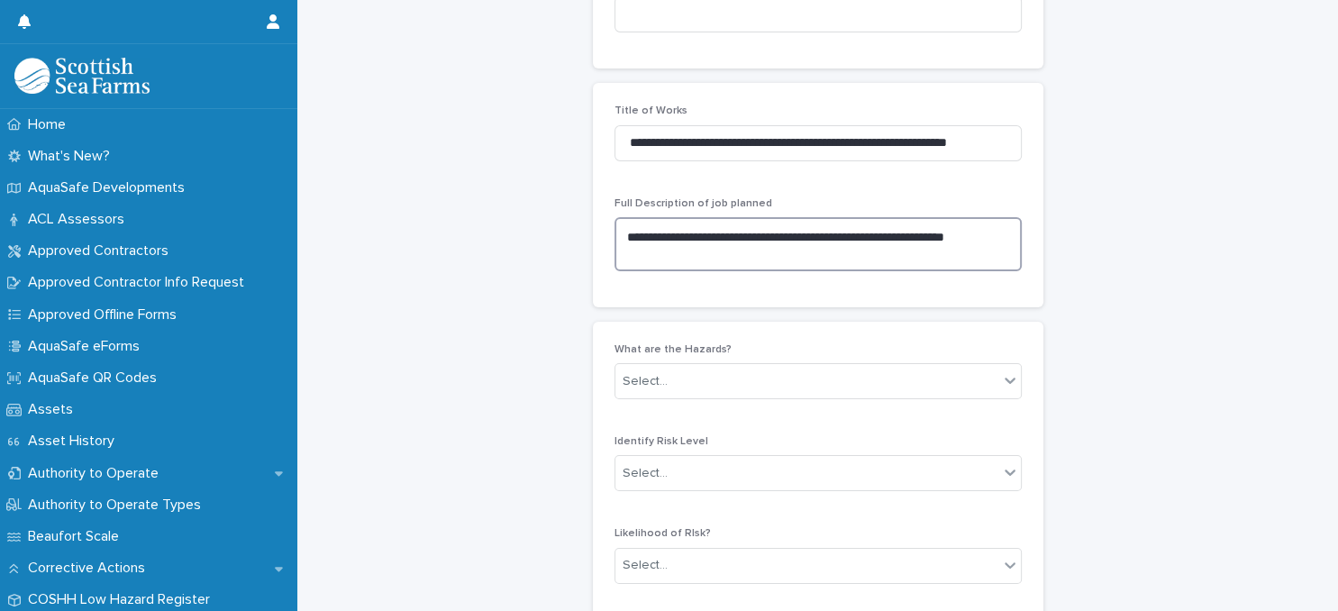
type textarea "**********"
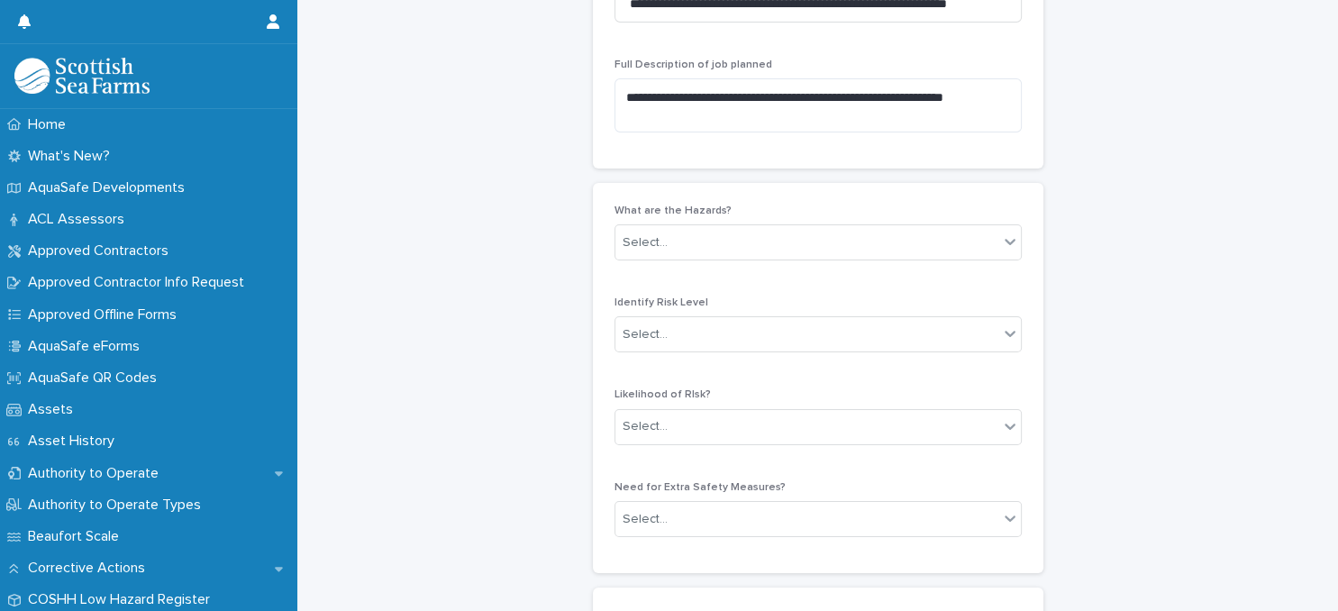
scroll to position [1129, 0]
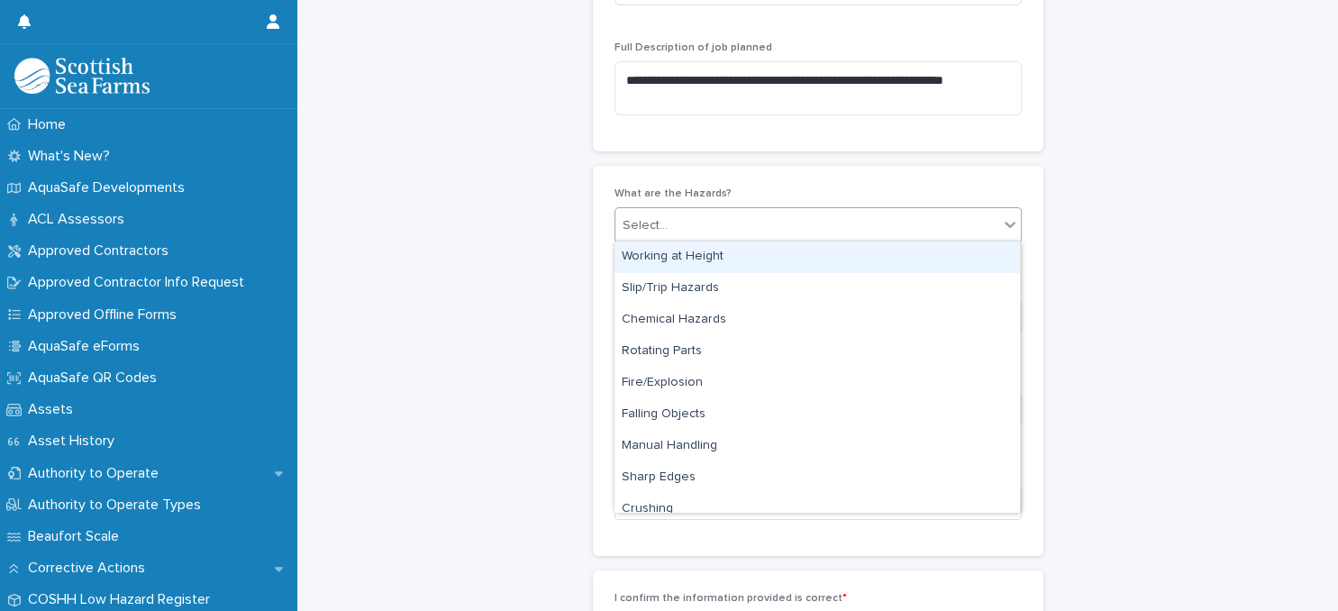
click at [799, 224] on div "Select..." at bounding box center [807, 226] width 383 height 30
click at [762, 259] on div "Working at Height" at bounding box center [818, 258] width 406 height 32
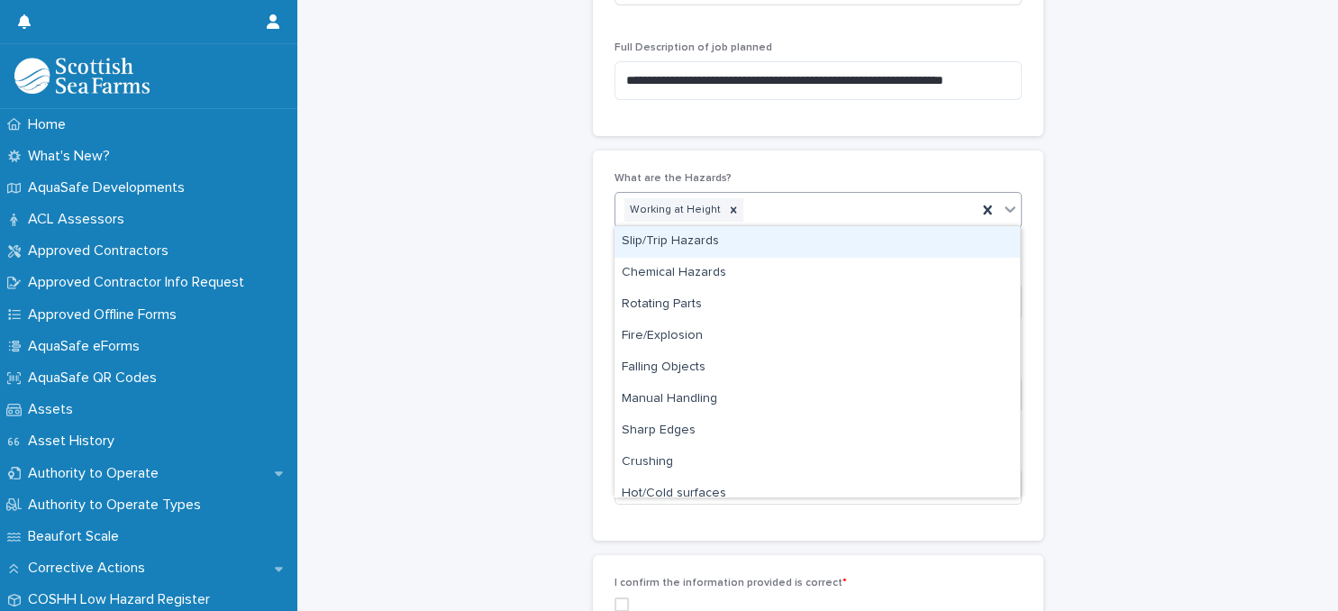
click at [780, 215] on div "Working at Height" at bounding box center [796, 211] width 361 height 32
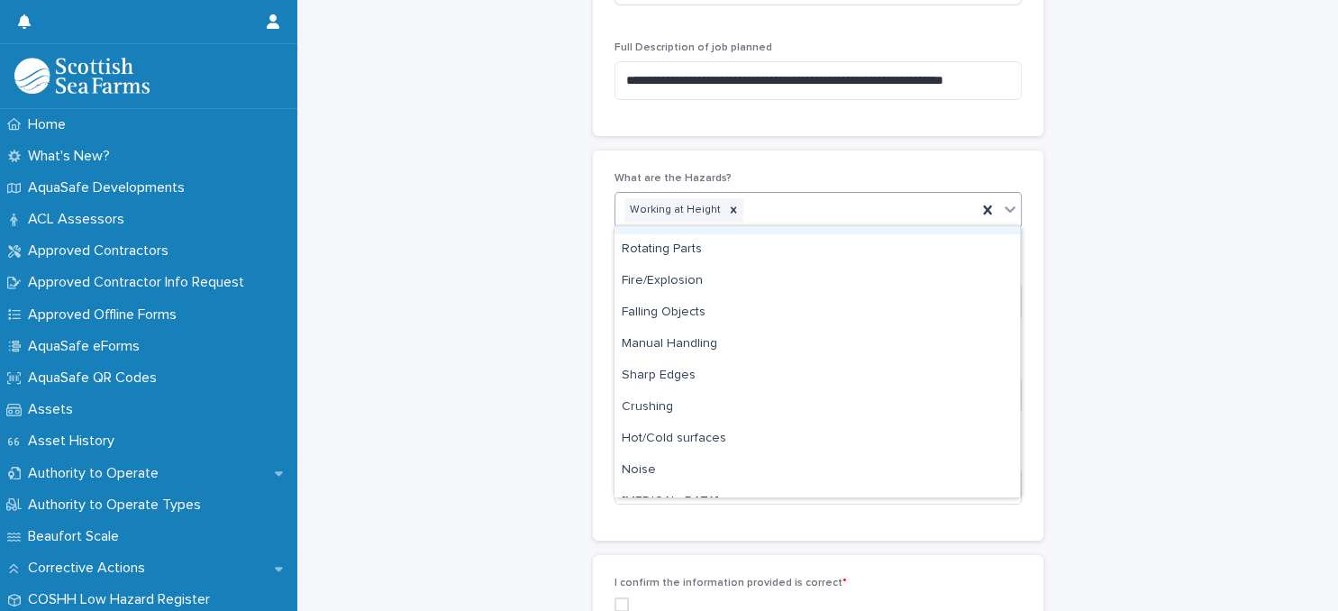
scroll to position [78, 0]
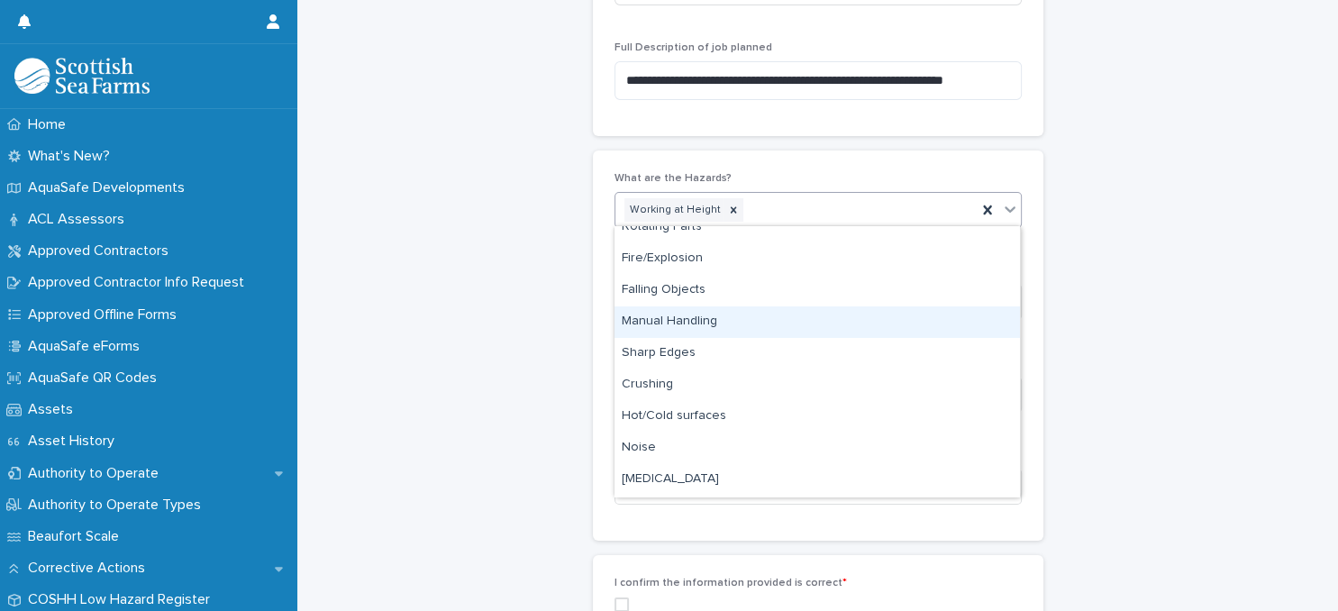
click at [786, 319] on div "Manual Handling" at bounding box center [818, 322] width 406 height 32
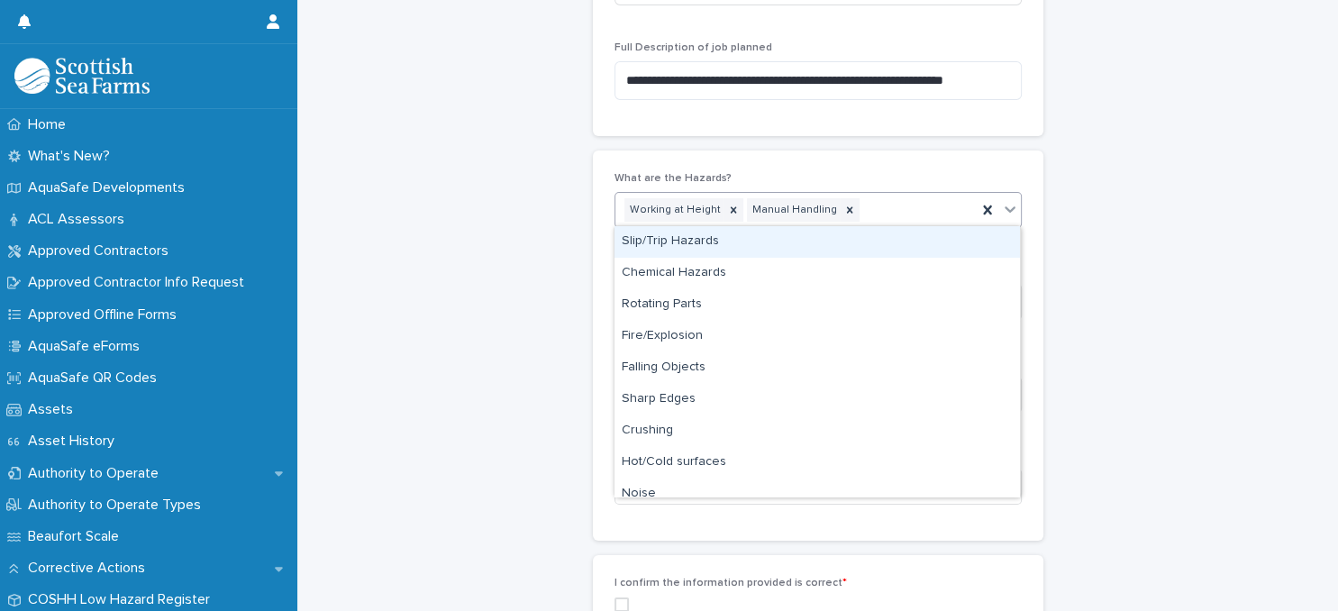
click at [873, 215] on div "Working at Height Manual Handling" at bounding box center [796, 211] width 361 height 32
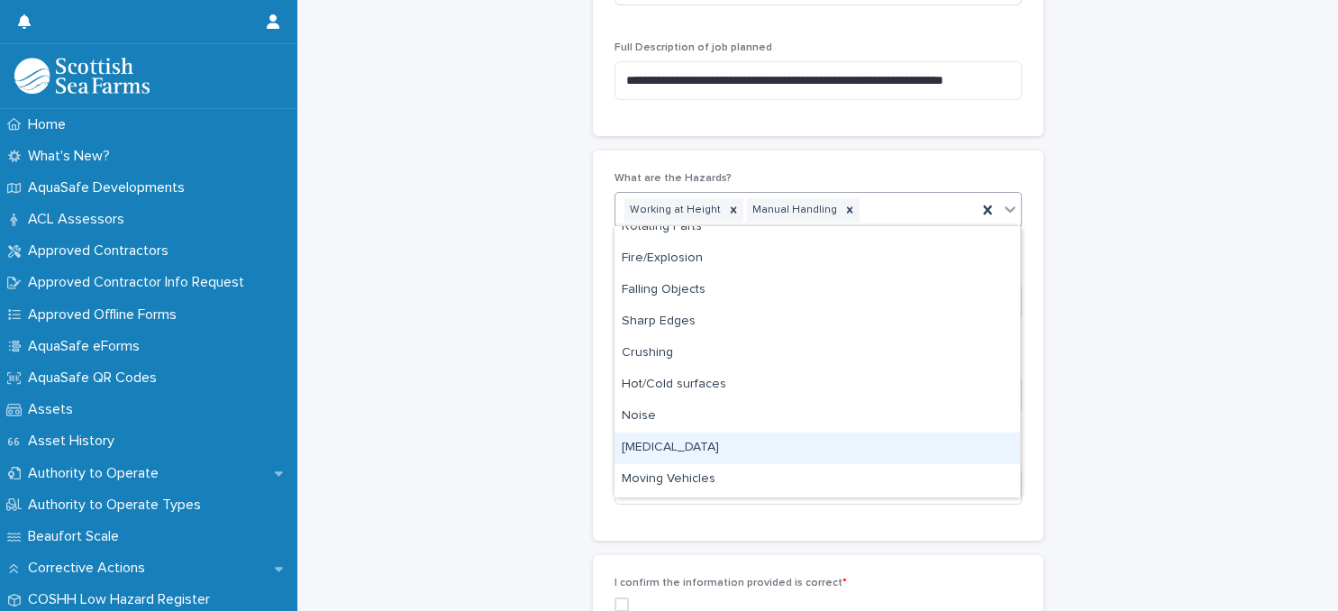
click at [770, 447] on div "[MEDICAL_DATA]" at bounding box center [818, 449] width 406 height 32
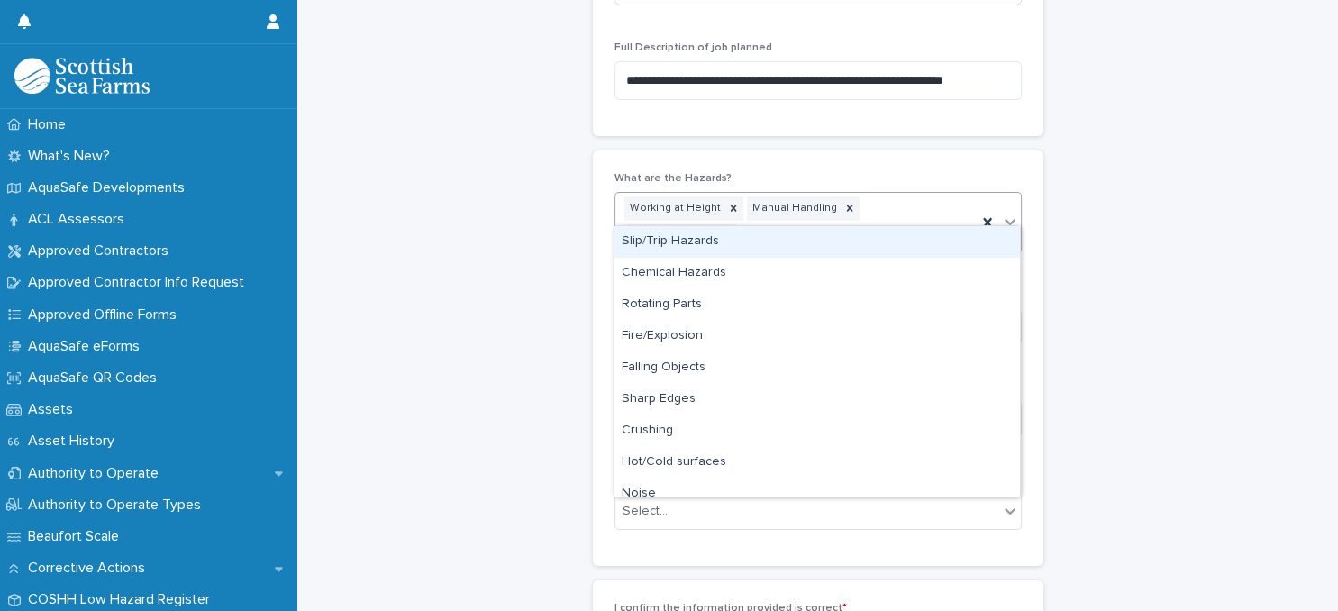
click at [962, 220] on div "Working at Height Manual Handling [MEDICAL_DATA]" at bounding box center [796, 222] width 361 height 59
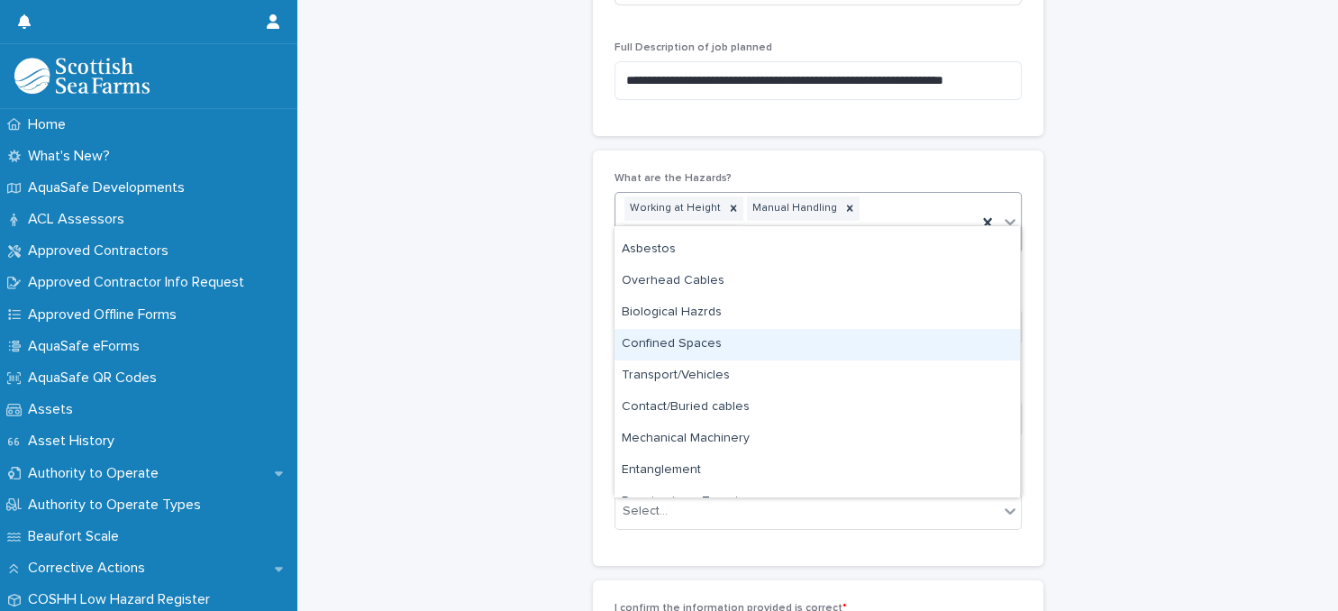
scroll to position [644, 0]
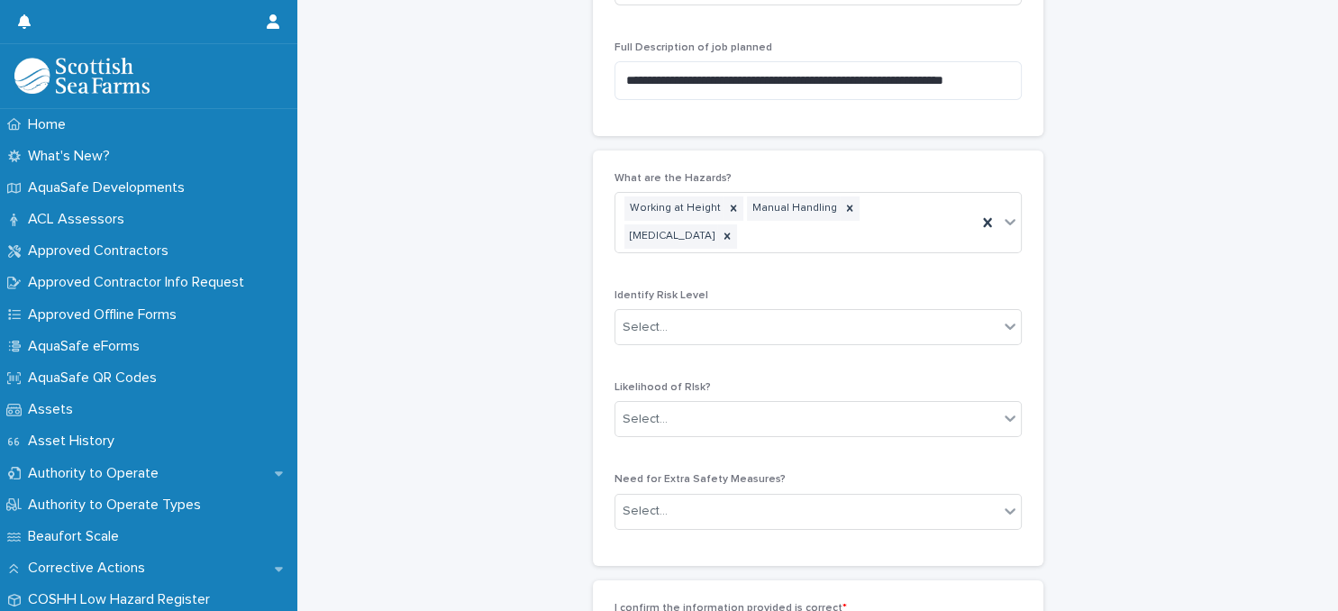
click at [814, 313] on div "Select..." at bounding box center [807, 328] width 383 height 30
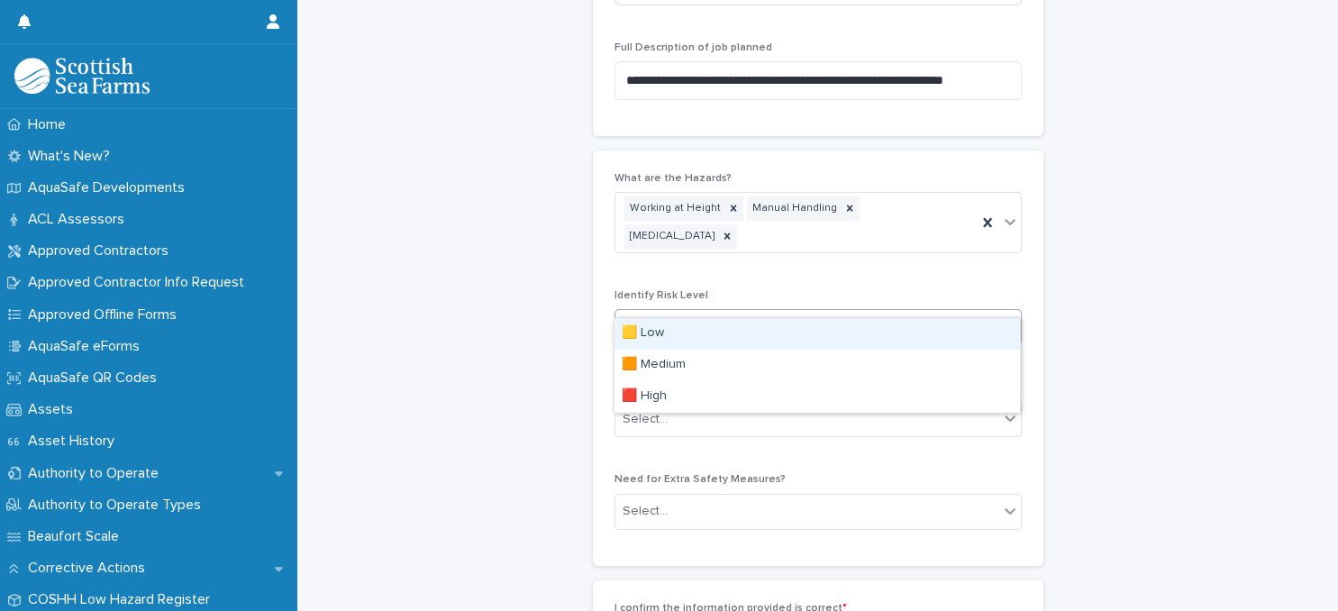
click at [804, 335] on div "🟨 Low" at bounding box center [818, 334] width 406 height 32
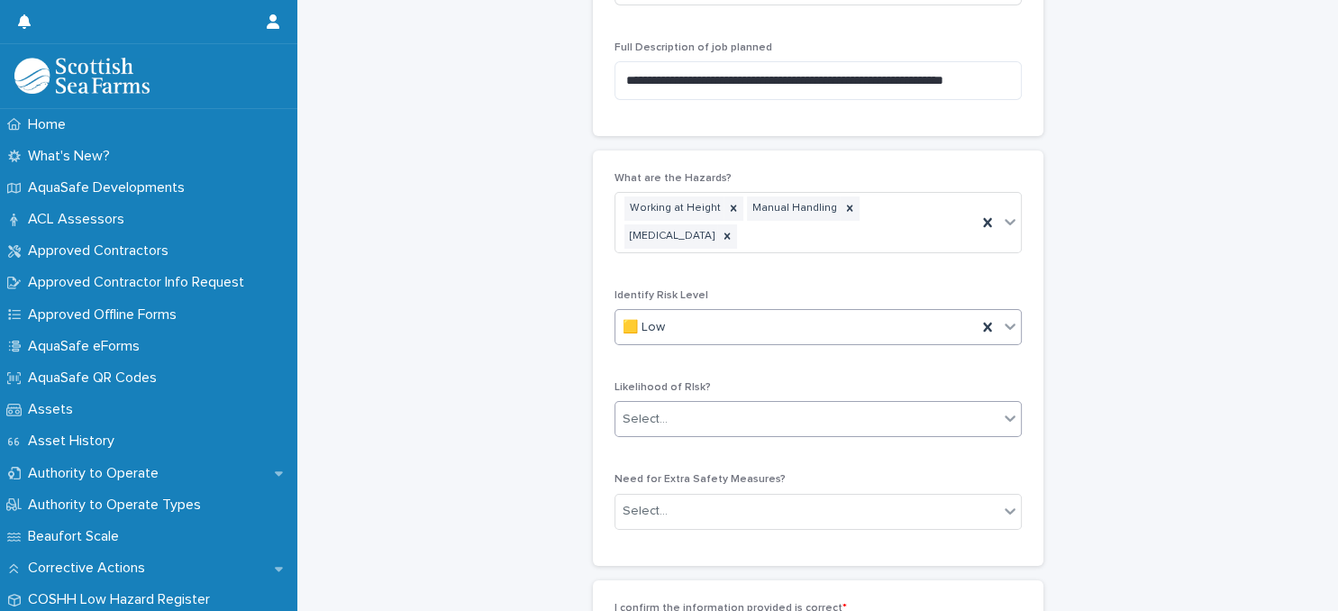
click at [801, 405] on div "Select..." at bounding box center [807, 420] width 383 height 30
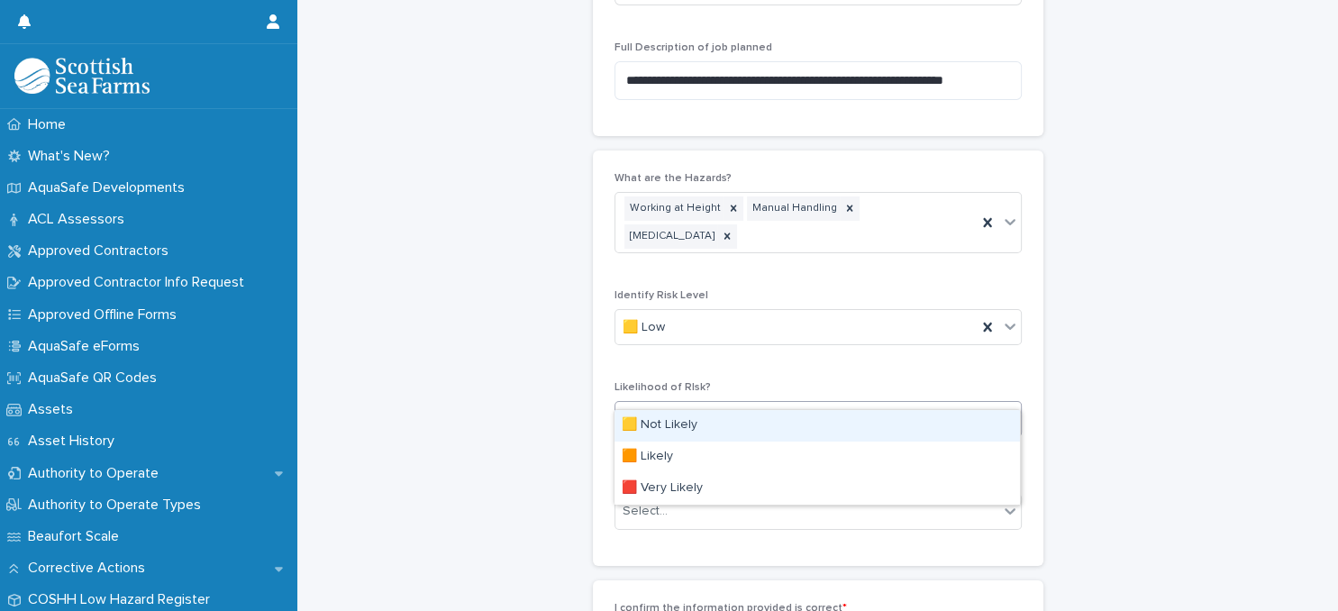
click at [804, 420] on div "🟨 Not Likely" at bounding box center [818, 426] width 406 height 32
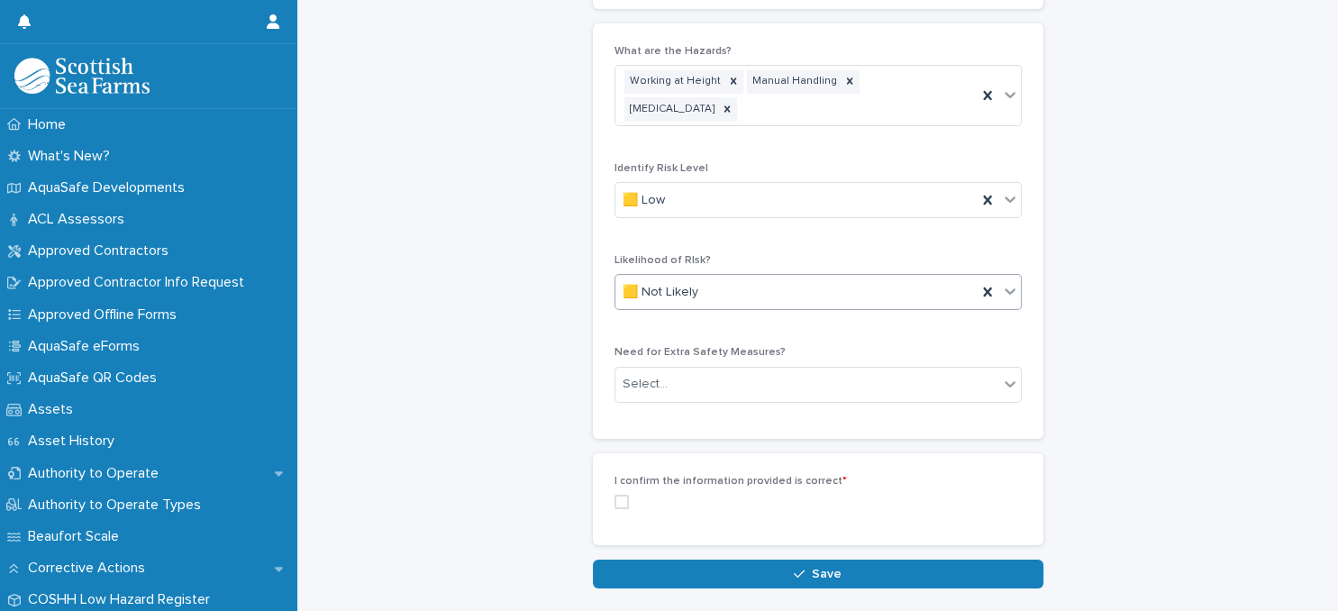
scroll to position [1296, 0]
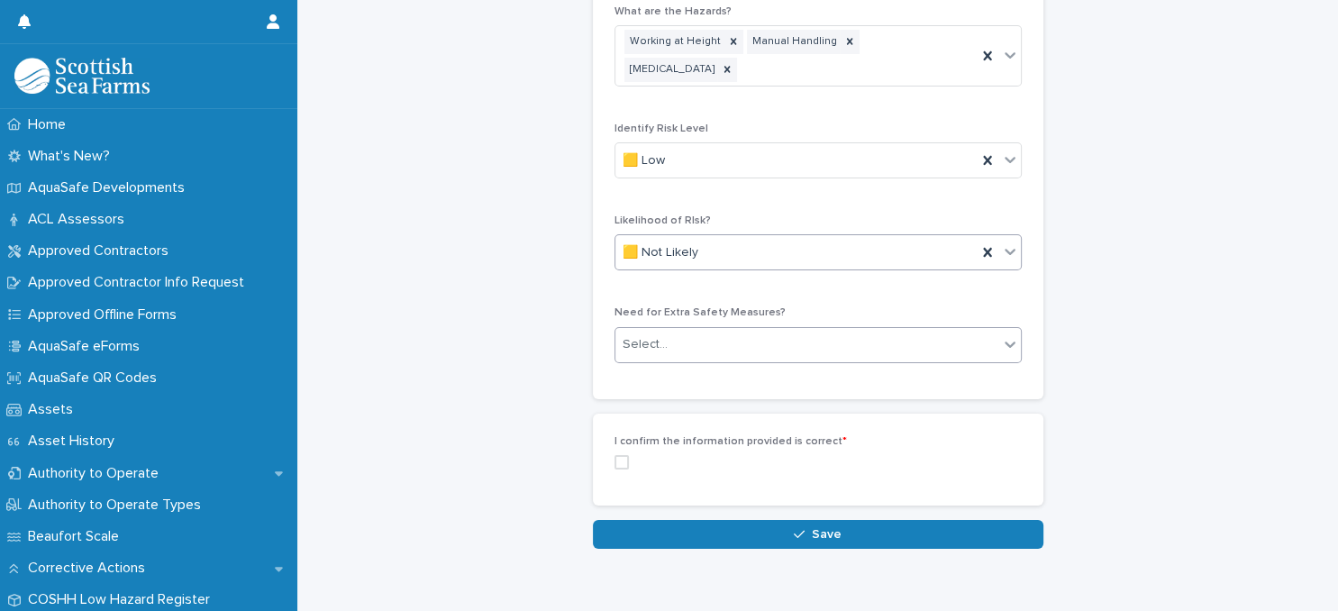
click at [791, 330] on div "Select..." at bounding box center [807, 345] width 383 height 30
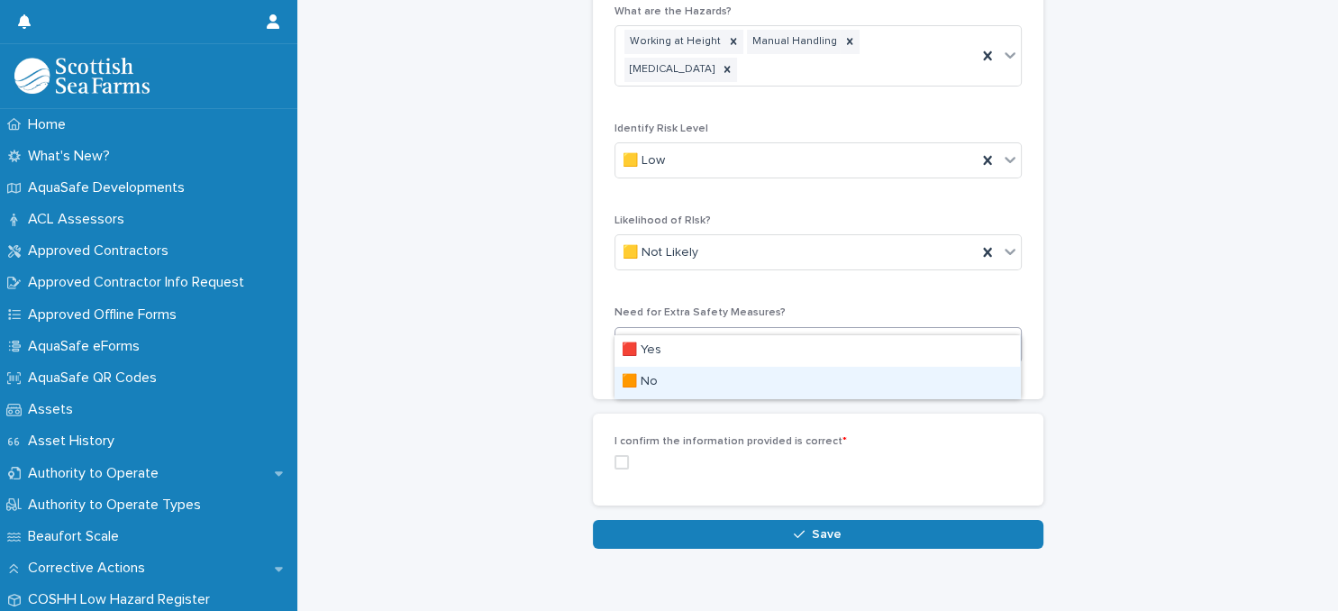
click at [777, 377] on div "🟧 No" at bounding box center [818, 383] width 406 height 32
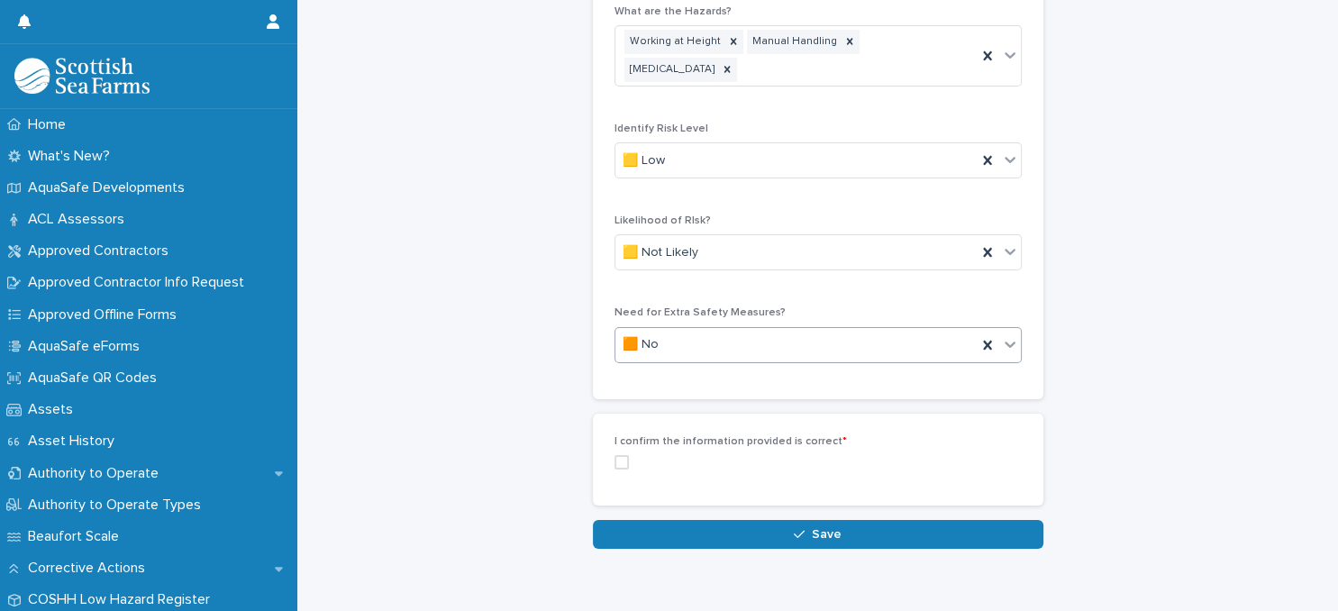
click at [623, 455] on span at bounding box center [622, 462] width 14 height 14
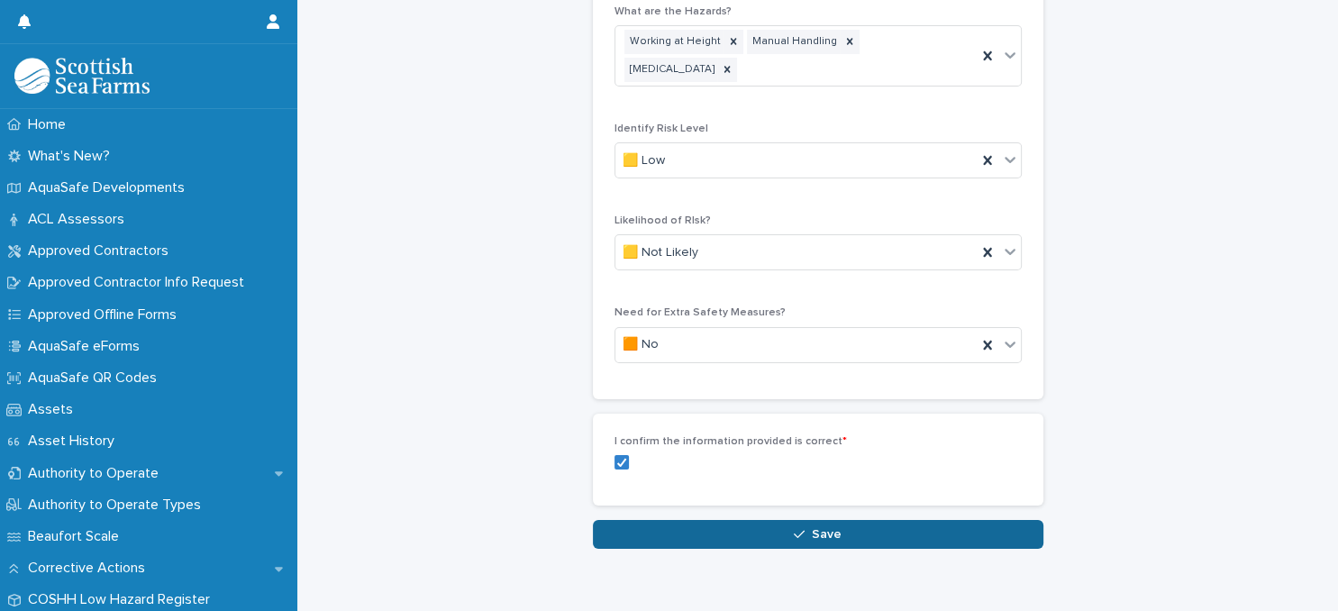
click at [658, 520] on button "Save" at bounding box center [818, 534] width 451 height 29
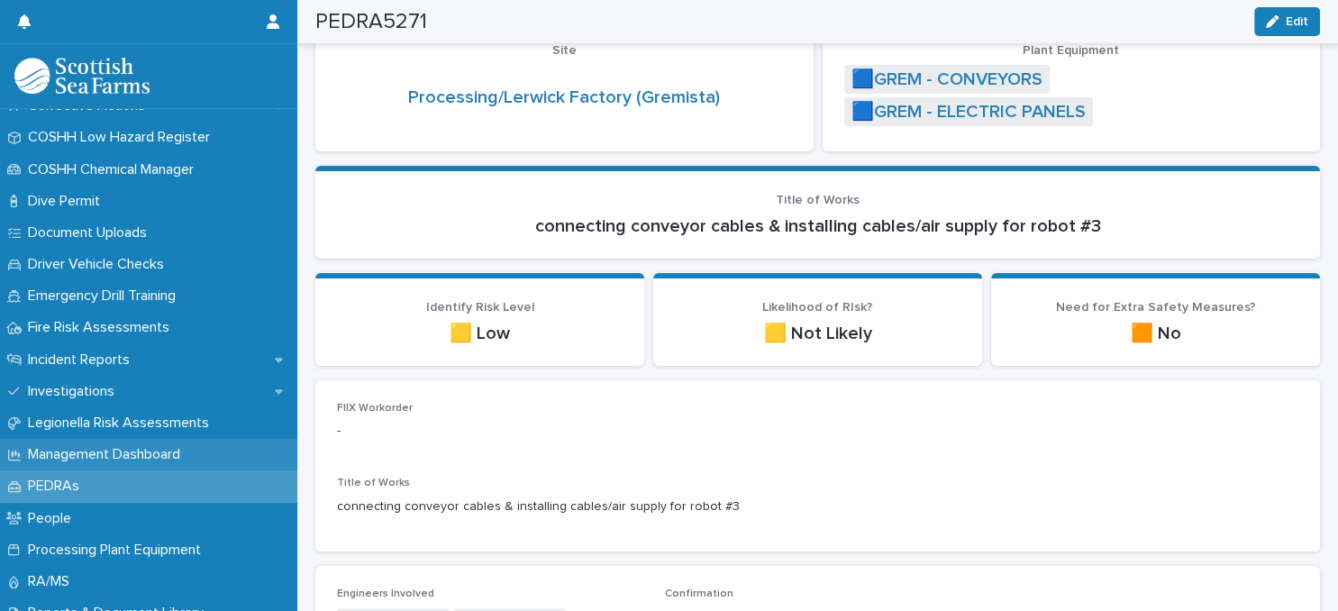
scroll to position [467, 0]
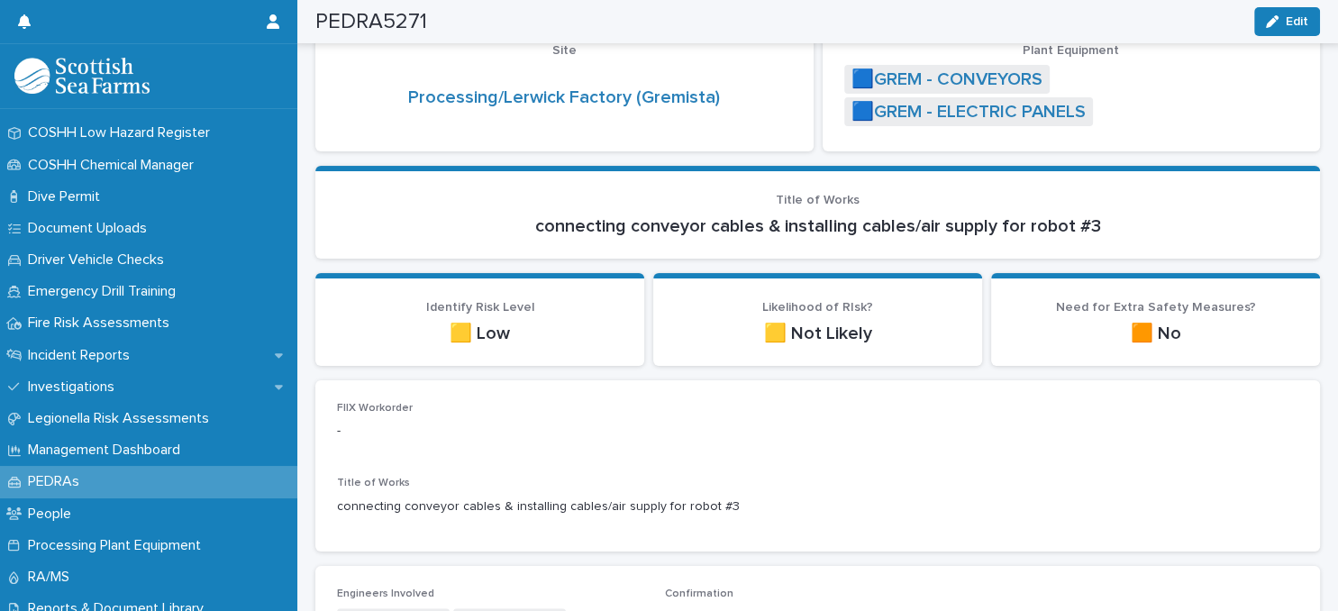
click at [122, 484] on div "PEDRAs" at bounding box center [148, 482] width 297 height 32
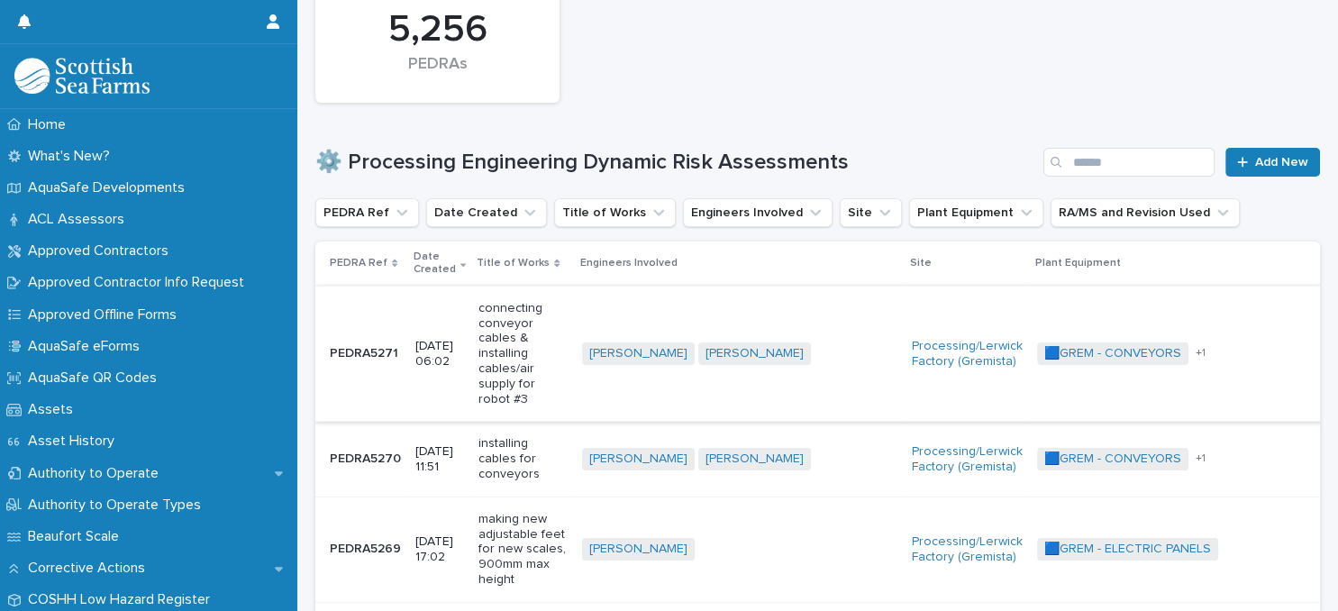
scroll to position [233, 0]
